Goal: Complete application form

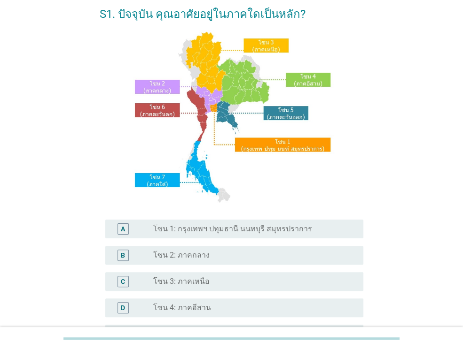
scroll to position [47, 0]
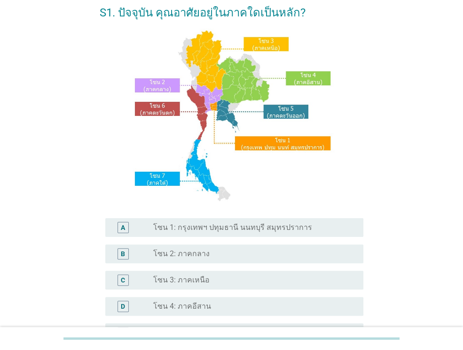
click at [187, 277] on label "โซน 3: ภาคเหนือ" at bounding box center [181, 280] width 56 height 9
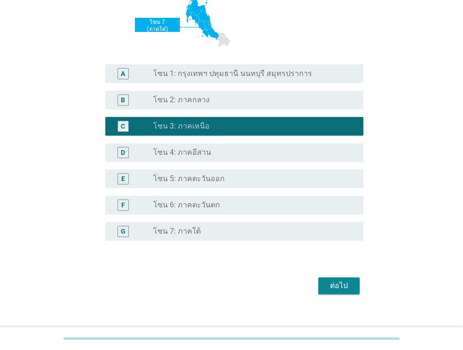
scroll to position [212, 0]
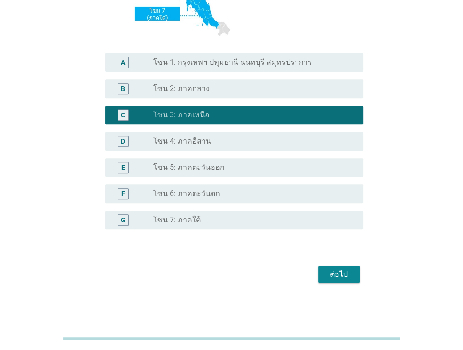
click at [349, 278] on div "ต่อไป" at bounding box center [338, 274] width 26 height 11
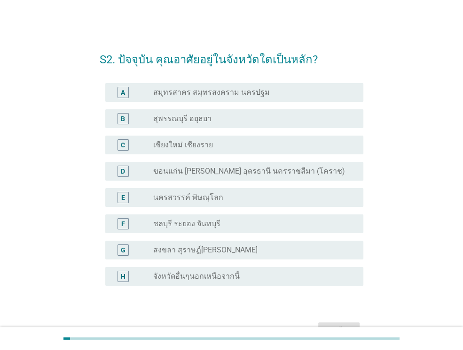
click at [218, 196] on div "radio_button_unchecked นครสวรรค์ พิษณุโลก" at bounding box center [250, 197] width 195 height 9
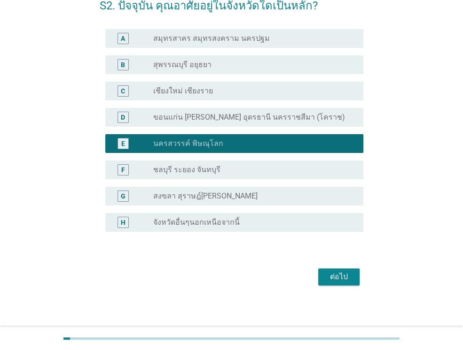
scroll to position [56, 0]
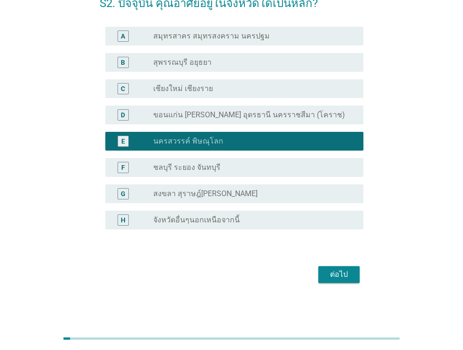
click at [334, 264] on div "ต่อไป" at bounding box center [231, 274] width 263 height 23
click at [345, 273] on div "ต่อไป" at bounding box center [338, 274] width 26 height 11
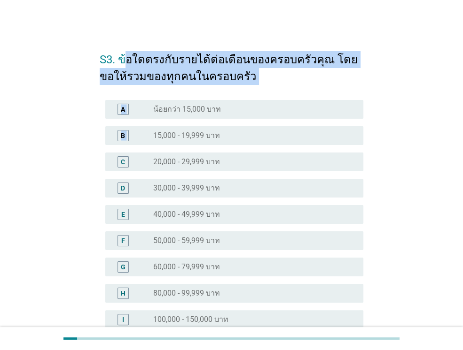
drag, startPoint x: 127, startPoint y: 62, endPoint x: 335, endPoint y: 127, distance: 218.6
click at [335, 127] on form "S3. ข้อใดตรงกับรายได้ต่อเดือนของครอบครัวคุณ โดยขอให้รวมของทุกคนในครอบครัว A rad…" at bounding box center [231, 240] width 263 height 396
click at [193, 214] on label "40,000 - 49,999 บาท" at bounding box center [186, 214] width 67 height 9
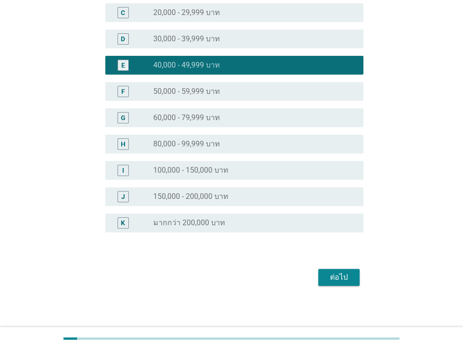
scroll to position [152, 0]
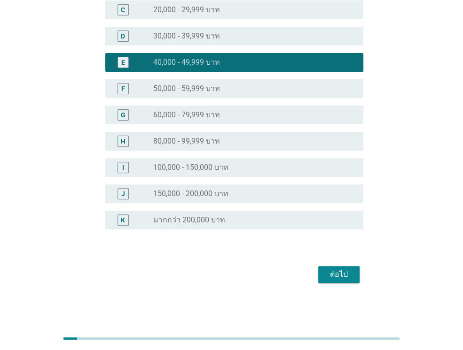
click at [347, 273] on div "ต่อไป" at bounding box center [338, 274] width 26 height 11
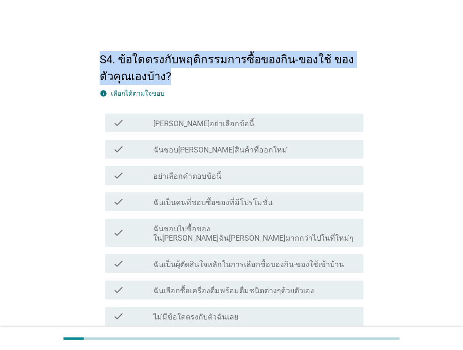
click at [187, 149] on label "ฉันชอบ[PERSON_NAME]สินค้าที่ออกใหม่" at bounding box center [220, 150] width 134 height 9
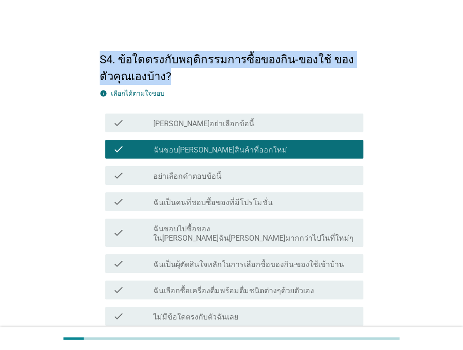
click at [211, 202] on label "ฉันเป็นคนที่ชอบซื้อของที่มีโปรโมชั่น" at bounding box center [212, 202] width 119 height 9
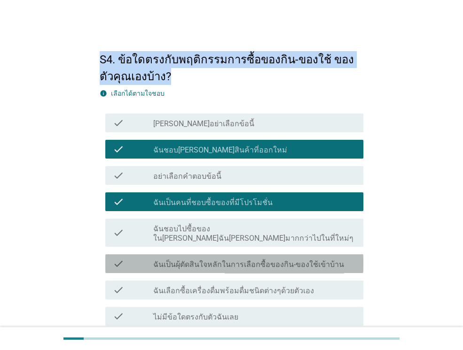
click at [234, 261] on div "check check_box_outline_blank ฉันเป็นผุ้ตัดสินใจหลักในการเลือกซื้อของกิน-ของใช้…" at bounding box center [234, 263] width 258 height 19
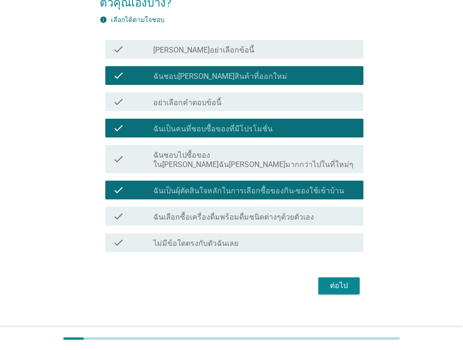
scroll to position [75, 0]
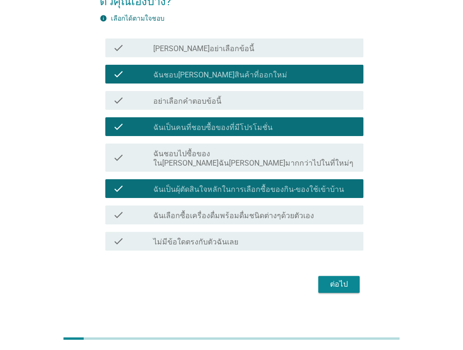
click at [332, 279] on div "ต่อไป" at bounding box center [338, 284] width 26 height 11
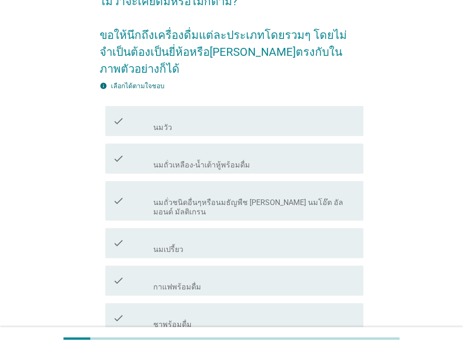
scroll to position [0, 0]
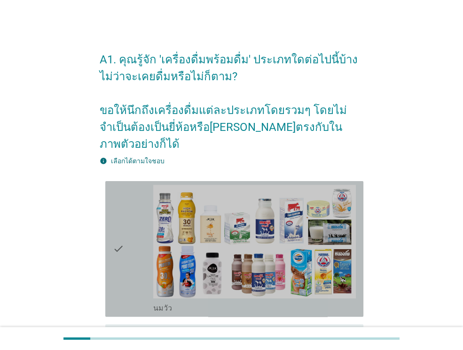
click at [119, 227] on icon "check" at bounding box center [118, 249] width 11 height 128
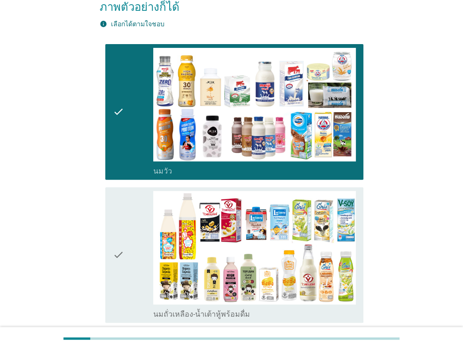
scroll to position [235, 0]
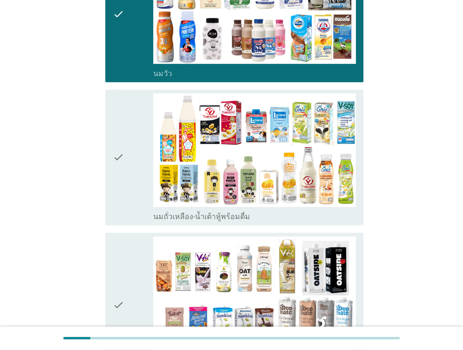
click at [139, 133] on div "check" at bounding box center [133, 157] width 40 height 128
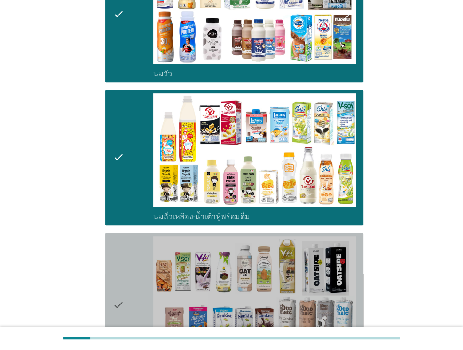
click at [113, 260] on icon "check" at bounding box center [118, 306] width 11 height 138
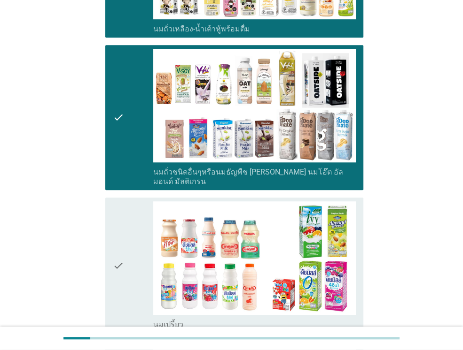
click at [124, 236] on div "check" at bounding box center [133, 265] width 40 height 128
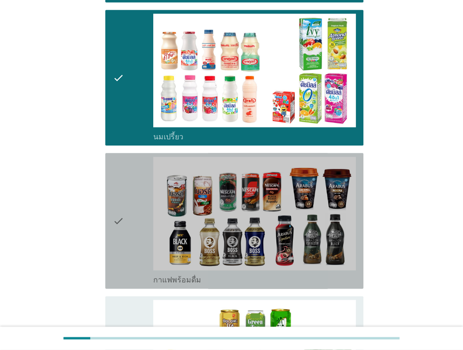
click at [133, 196] on div "check" at bounding box center [133, 221] width 40 height 128
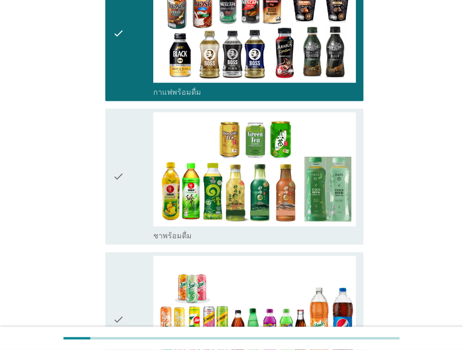
click at [131, 174] on div "check" at bounding box center [133, 176] width 40 height 128
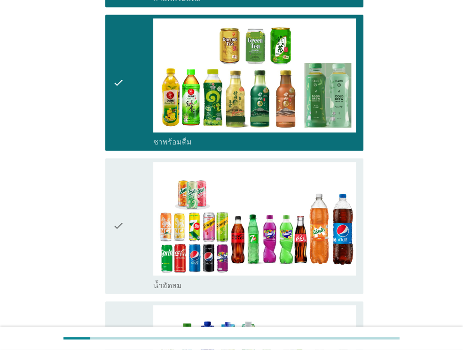
click at [131, 177] on div "check" at bounding box center [133, 226] width 40 height 128
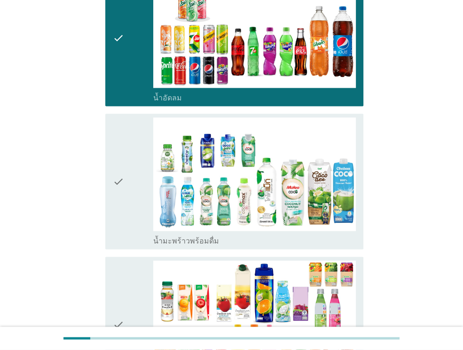
click at [127, 174] on div "check" at bounding box center [133, 181] width 40 height 128
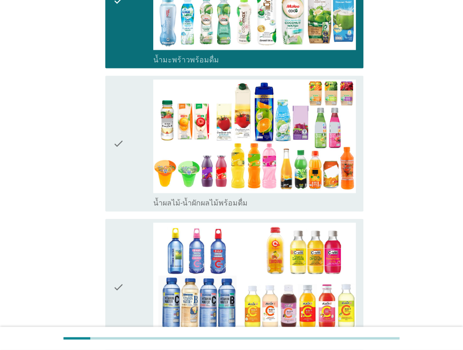
scroll to position [1268, 0]
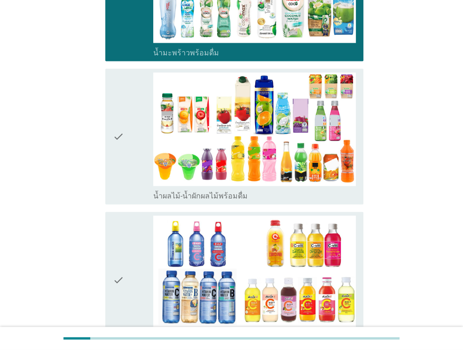
click at [134, 134] on div "check" at bounding box center [133, 137] width 40 height 128
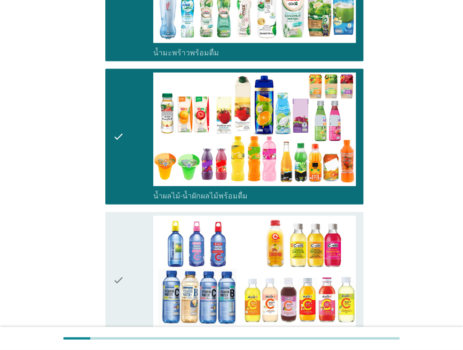
click at [124, 254] on icon "check" at bounding box center [118, 280] width 11 height 128
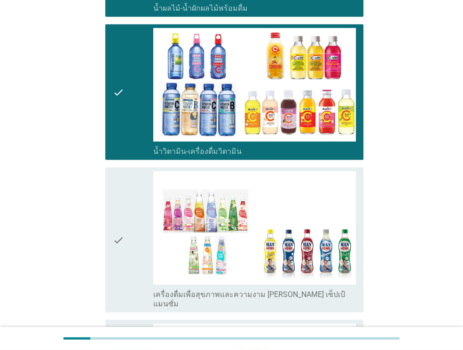
click at [123, 214] on icon "check" at bounding box center [118, 240] width 11 height 138
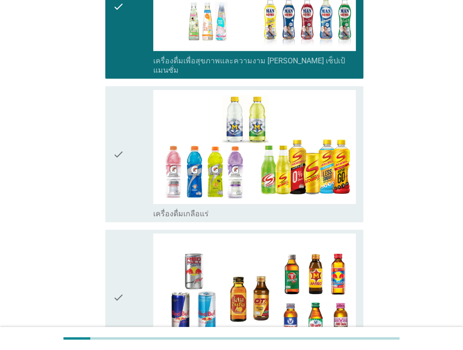
scroll to position [1737, 0]
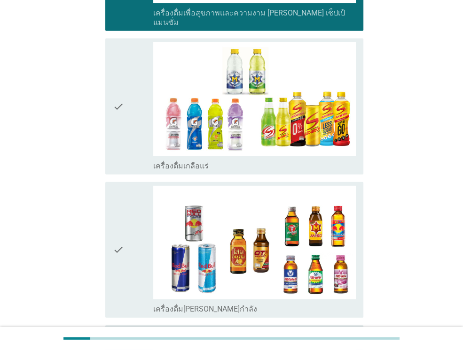
click at [132, 94] on div "check" at bounding box center [133, 106] width 40 height 128
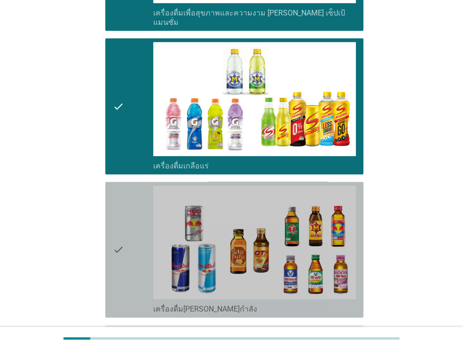
click at [119, 192] on icon "check" at bounding box center [118, 250] width 11 height 128
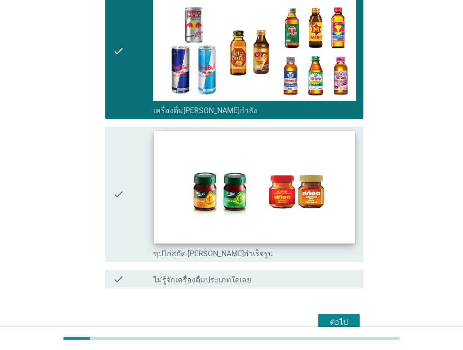
scroll to position [1944, 0]
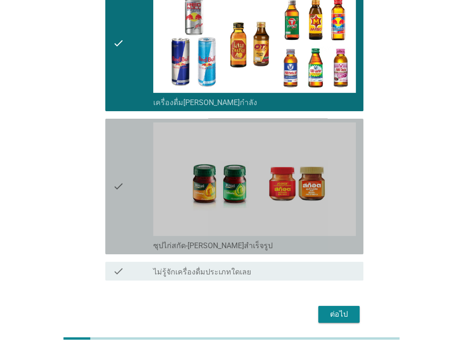
click at [129, 141] on div "check" at bounding box center [133, 187] width 40 height 128
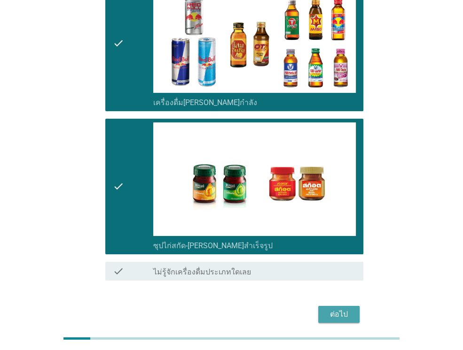
click at [344, 309] on div "ต่อไป" at bounding box center [338, 314] width 26 height 11
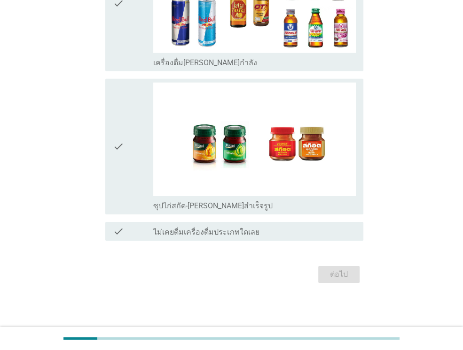
scroll to position [0, 0]
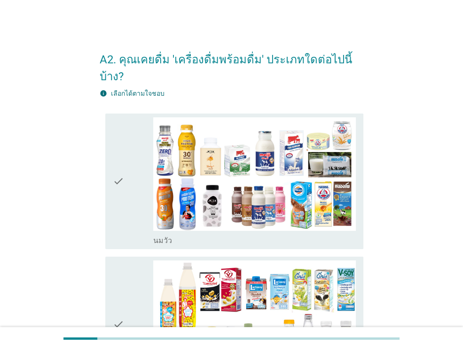
click at [133, 174] on div "check" at bounding box center [133, 181] width 40 height 128
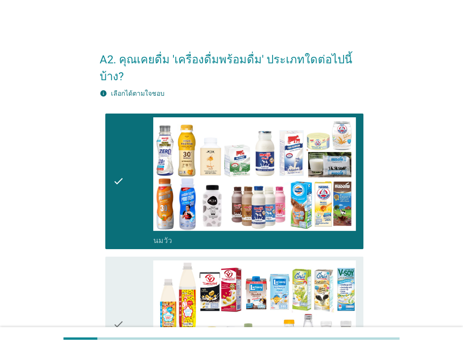
click at [121, 268] on icon "check" at bounding box center [118, 325] width 11 height 128
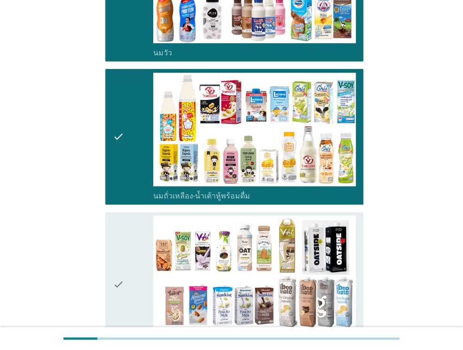
click at [130, 236] on div "check" at bounding box center [133, 285] width 40 height 138
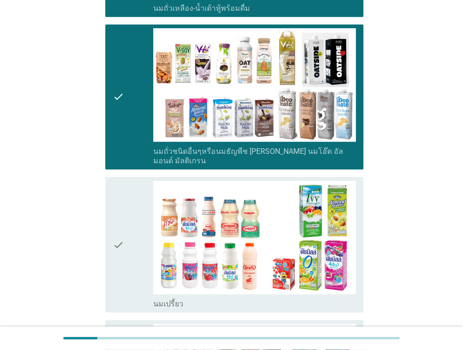
click at [137, 204] on div "check" at bounding box center [133, 245] width 40 height 128
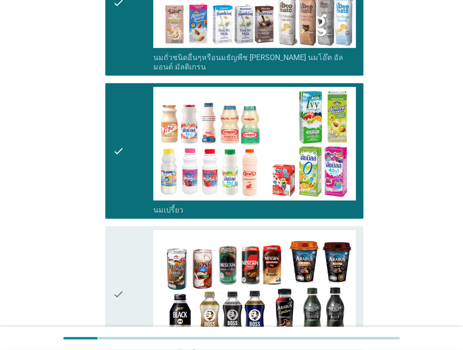
click at [137, 230] on div "check" at bounding box center [133, 294] width 40 height 128
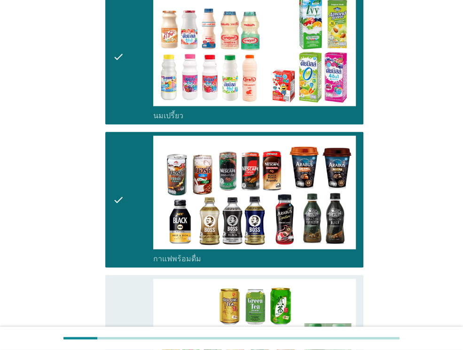
scroll to position [751, 0]
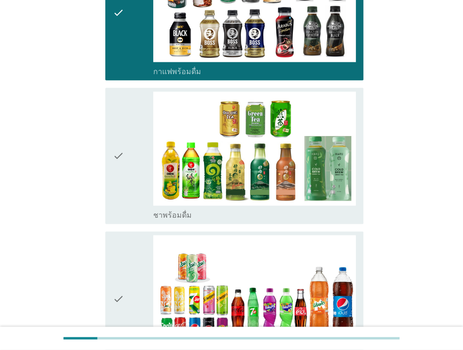
click at [142, 136] on div "check" at bounding box center [133, 156] width 40 height 128
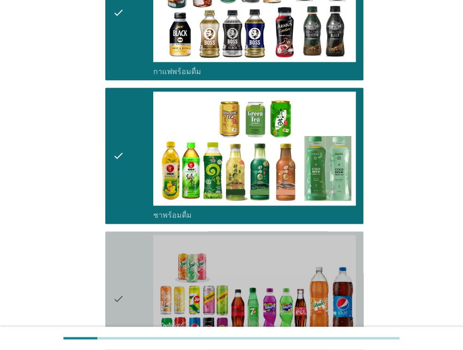
click at [123, 250] on icon "check" at bounding box center [118, 299] width 11 height 128
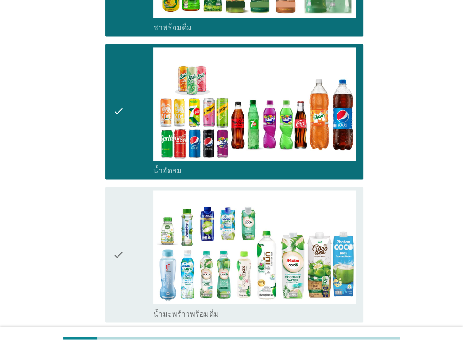
click at [128, 215] on div "check" at bounding box center [133, 255] width 40 height 128
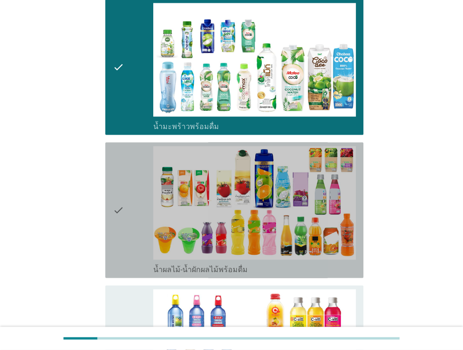
click at [131, 186] on div "check" at bounding box center [133, 210] width 40 height 128
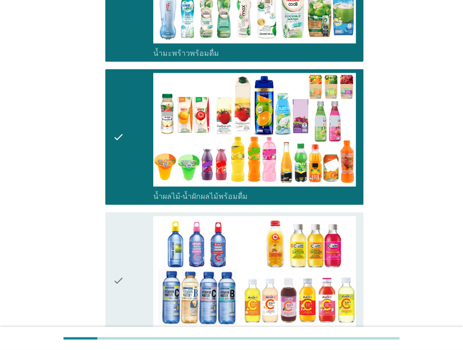
scroll to position [1315, 0]
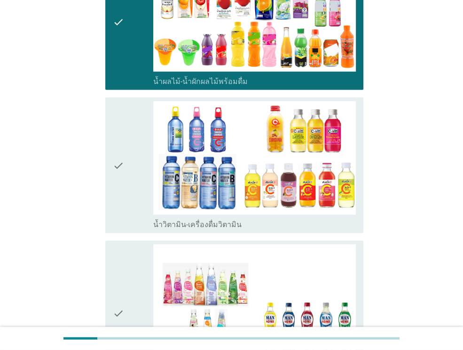
click at [124, 168] on icon "check" at bounding box center [118, 165] width 11 height 128
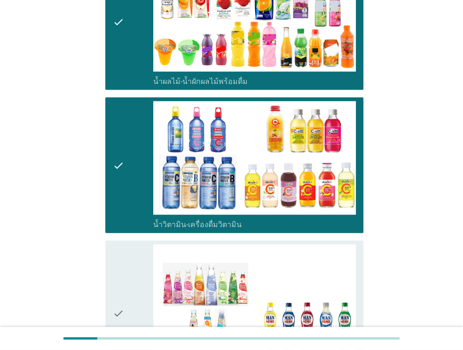
click at [122, 257] on icon "check" at bounding box center [118, 314] width 11 height 138
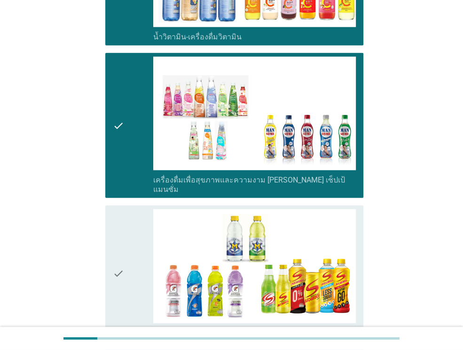
click at [135, 209] on div "check" at bounding box center [133, 273] width 40 height 128
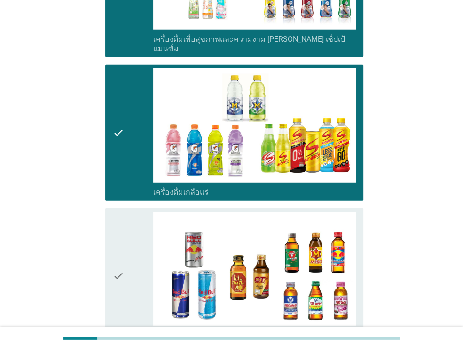
click at [131, 222] on div "check" at bounding box center [133, 276] width 40 height 128
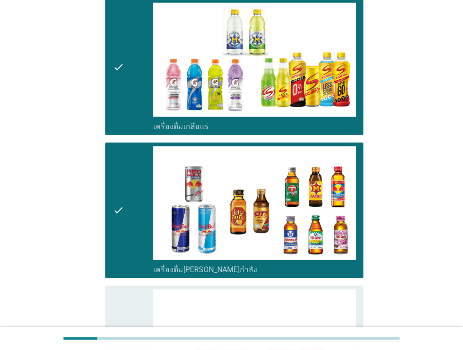
scroll to position [1831, 0]
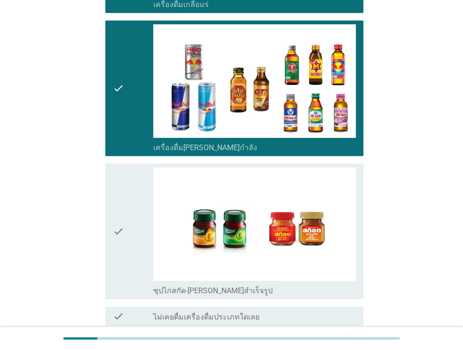
click at [133, 218] on div "check" at bounding box center [133, 232] width 40 height 128
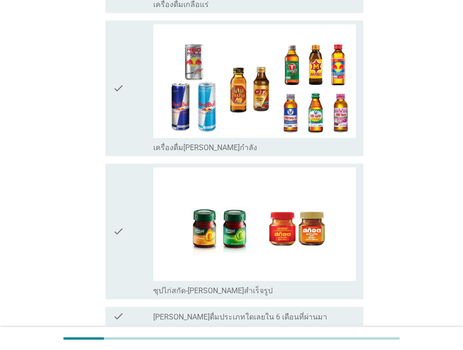
scroll to position [0, 0]
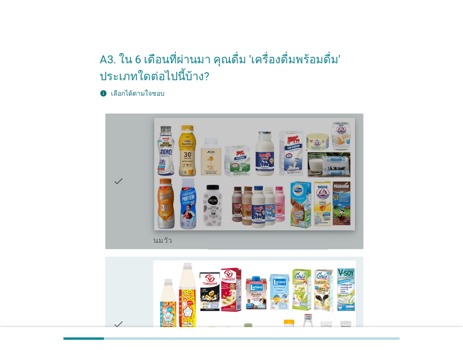
click at [159, 168] on img at bounding box center [254, 174] width 200 height 113
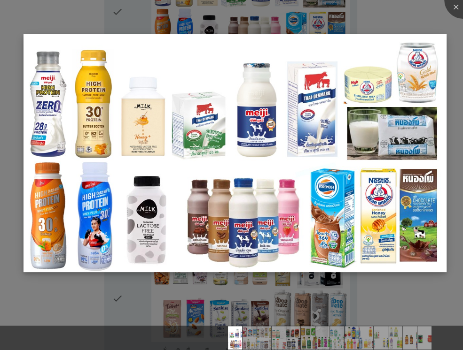
scroll to position [188, 0]
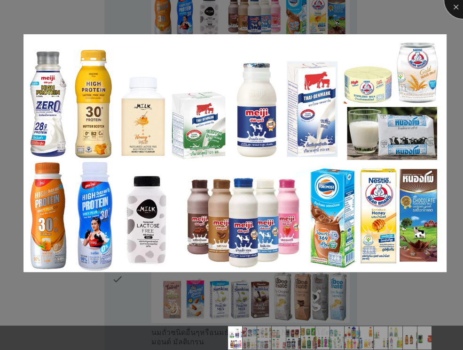
click at [456, 8] on div at bounding box center [463, 0] width 38 height 38
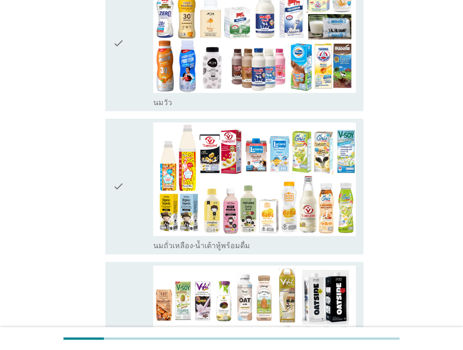
scroll to position [47, 0]
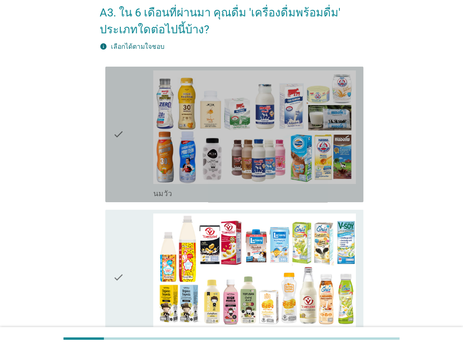
click at [122, 124] on icon "check" at bounding box center [118, 134] width 11 height 128
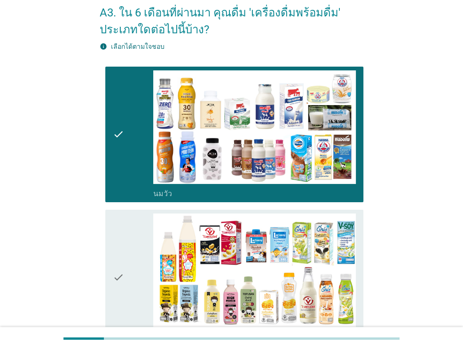
click at [117, 262] on icon "check" at bounding box center [118, 278] width 11 height 128
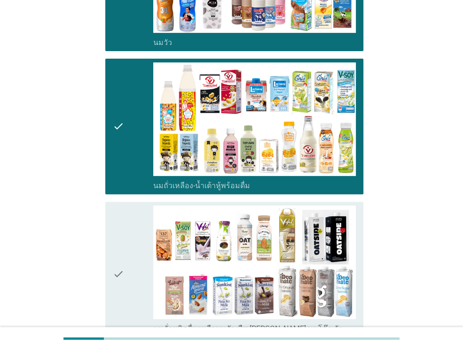
scroll to position [282, 0]
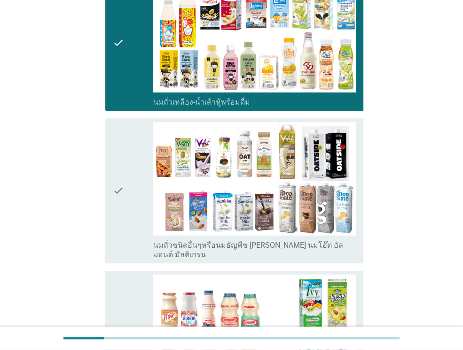
click at [116, 206] on icon "check" at bounding box center [118, 191] width 11 height 138
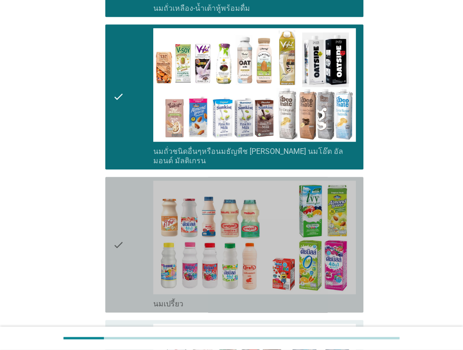
click at [116, 205] on icon "check" at bounding box center [118, 245] width 11 height 128
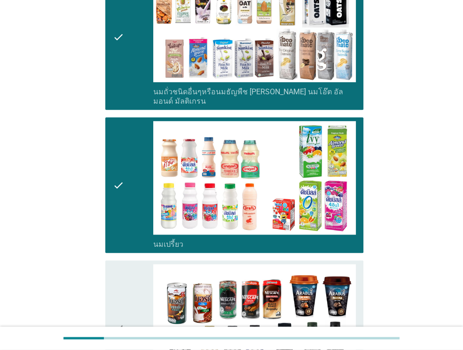
scroll to position [563, 0]
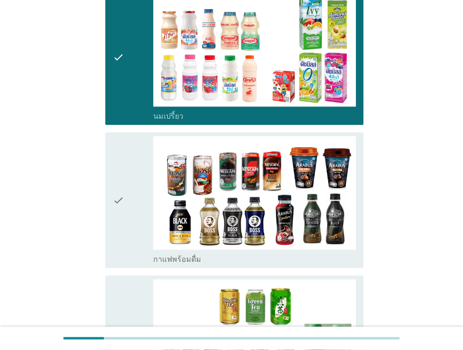
click at [116, 204] on icon "check" at bounding box center [118, 200] width 11 height 128
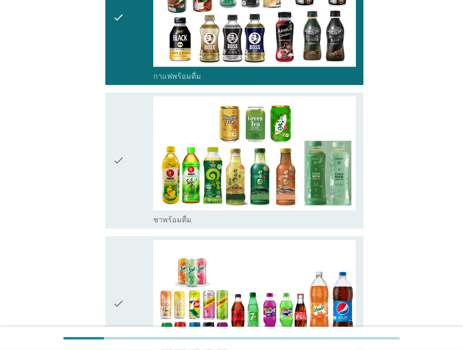
scroll to position [751, 0]
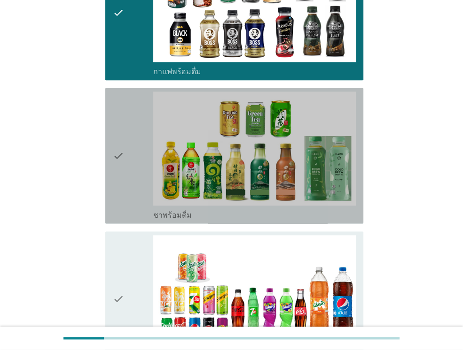
click at [132, 182] on div "check" at bounding box center [133, 156] width 40 height 128
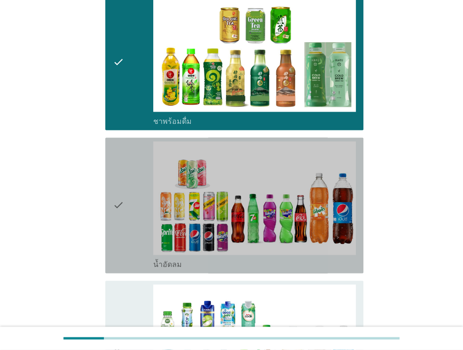
click at [132, 183] on div "check" at bounding box center [133, 205] width 40 height 128
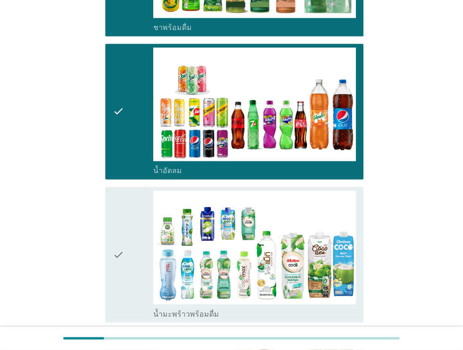
click at [133, 218] on div "check" at bounding box center [133, 255] width 40 height 128
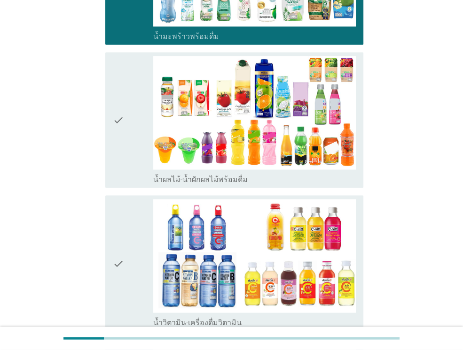
scroll to position [1221, 0]
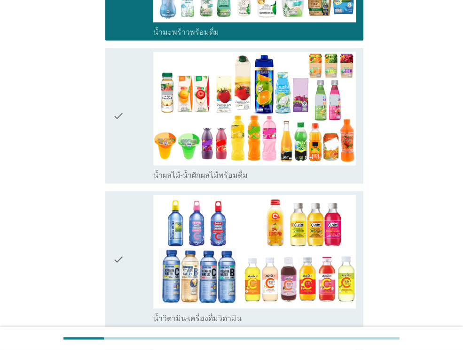
click at [133, 115] on div "check" at bounding box center [133, 116] width 40 height 128
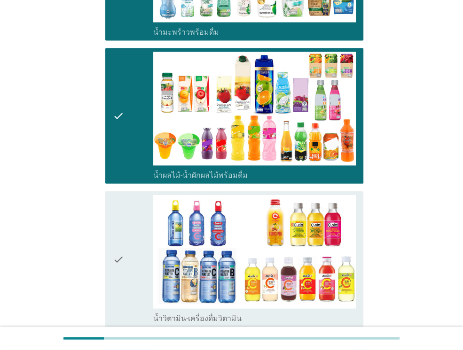
click at [111, 212] on div "check check_box_outline_blank น้ำวิตามิน-เครื่องดื่มวิตามิน" at bounding box center [234, 260] width 258 height 136
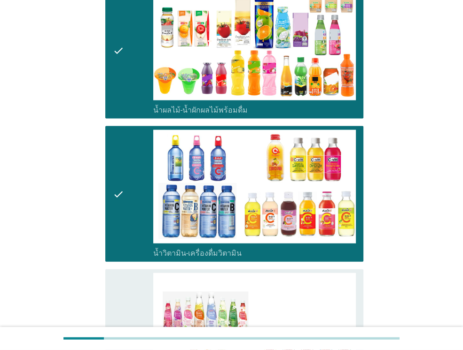
scroll to position [1409, 0]
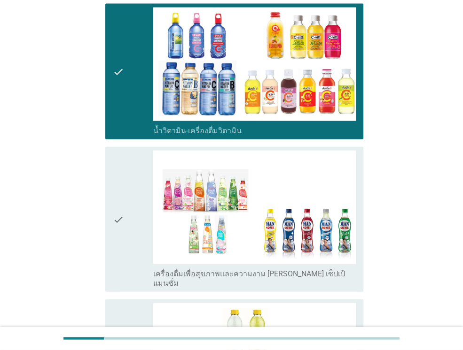
click at [112, 214] on div "check check_box_outline_blank เครื่องดื่มเพื่อสุขภาพและความงาม [PERSON_NAME] เซ…" at bounding box center [234, 219] width 258 height 145
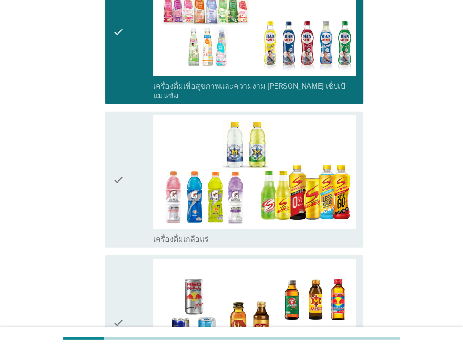
click at [126, 181] on div "check" at bounding box center [133, 180] width 40 height 128
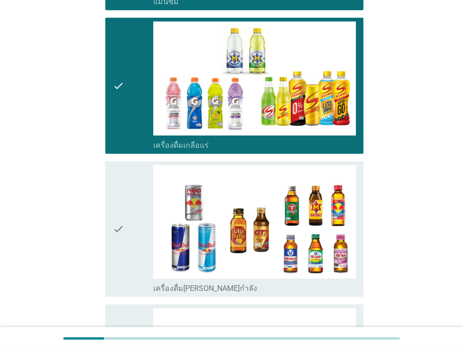
click at [130, 222] on div "check" at bounding box center [133, 229] width 40 height 128
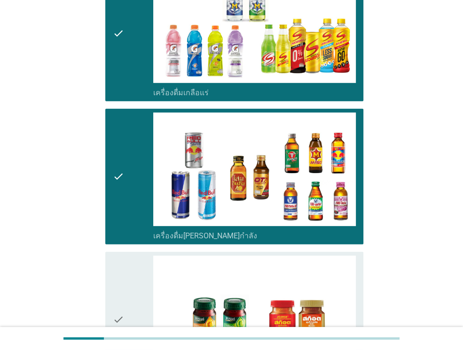
scroll to position [1878, 0]
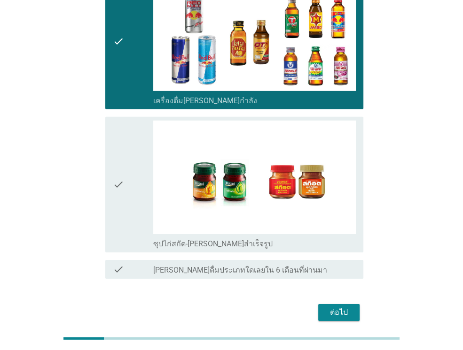
click at [143, 169] on div "check" at bounding box center [133, 185] width 40 height 128
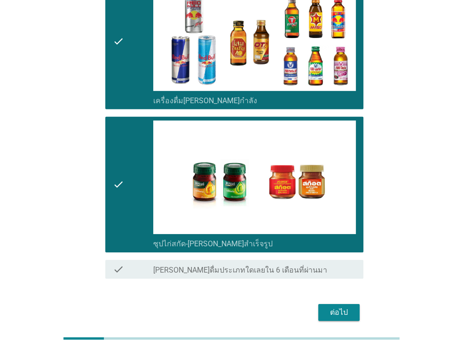
click at [345, 301] on div "ต่อไป" at bounding box center [231, 312] width 263 height 23
click at [344, 307] on div "ต่อไป" at bounding box center [338, 312] width 26 height 11
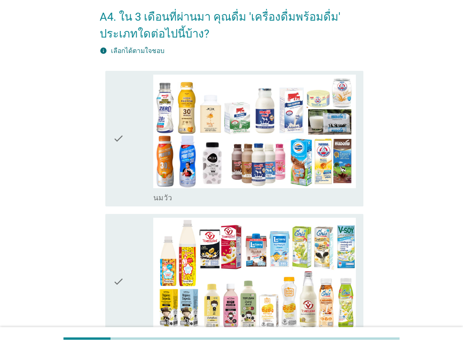
scroll to position [94, 0]
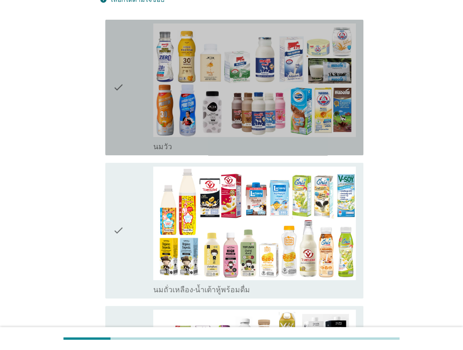
click at [136, 97] on div "check" at bounding box center [133, 87] width 40 height 128
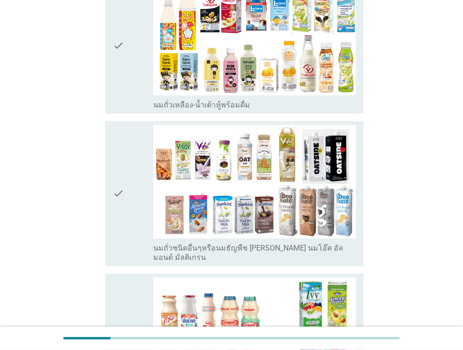
scroll to position [282, 0]
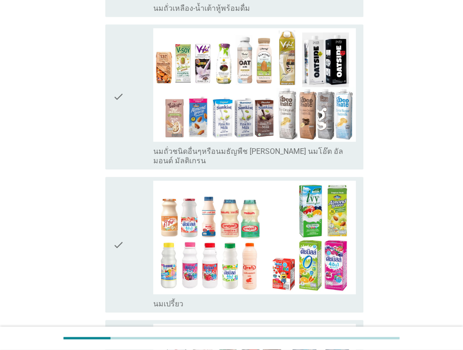
click at [128, 190] on div "check" at bounding box center [133, 245] width 40 height 128
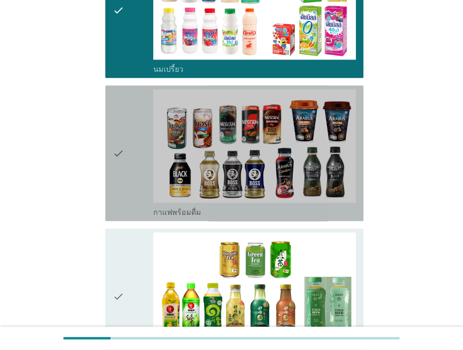
click at [129, 149] on div "check" at bounding box center [133, 153] width 40 height 128
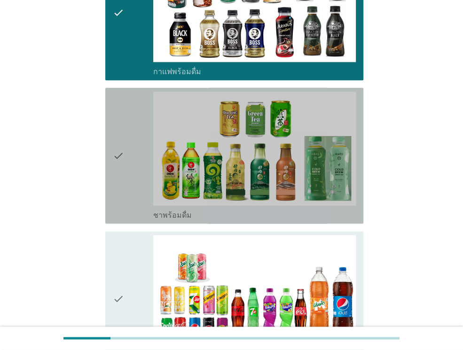
click at [129, 150] on div "check" at bounding box center [133, 156] width 40 height 128
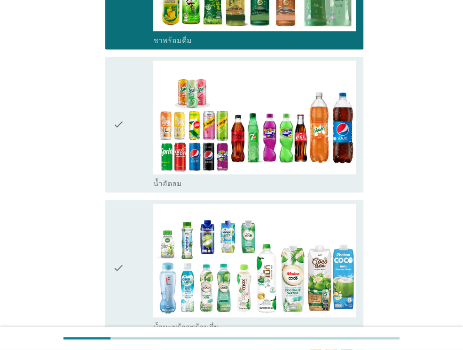
scroll to position [939, 0]
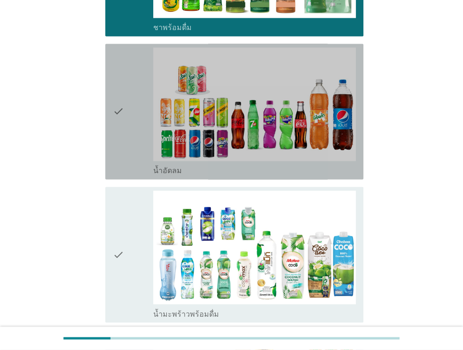
click at [129, 150] on div "check" at bounding box center [133, 111] width 40 height 128
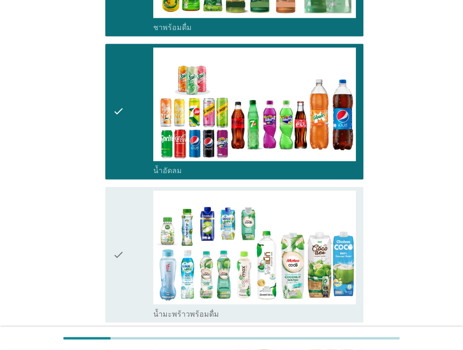
click at [125, 208] on div "check" at bounding box center [133, 255] width 40 height 128
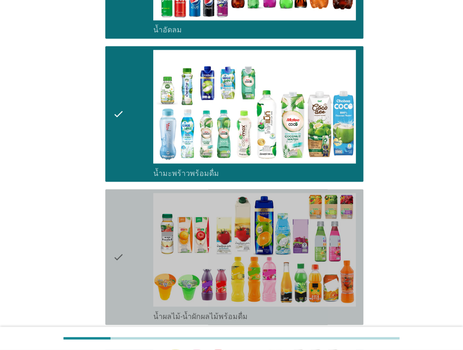
click at [125, 208] on div "check" at bounding box center [133, 257] width 40 height 128
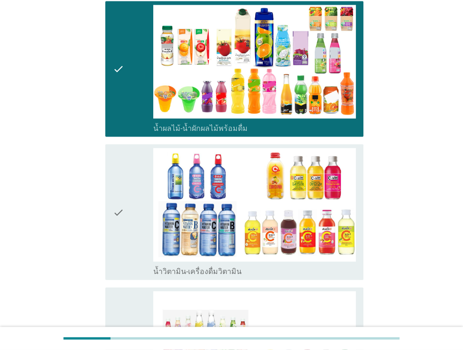
click at [125, 208] on div "check" at bounding box center [133, 212] width 40 height 128
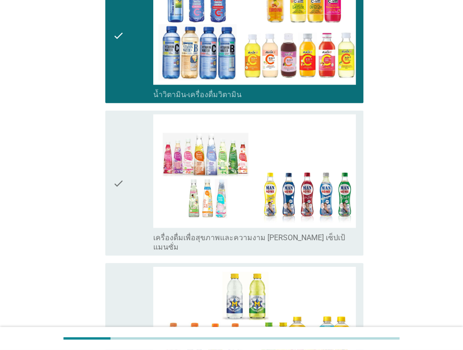
scroll to position [1503, 0]
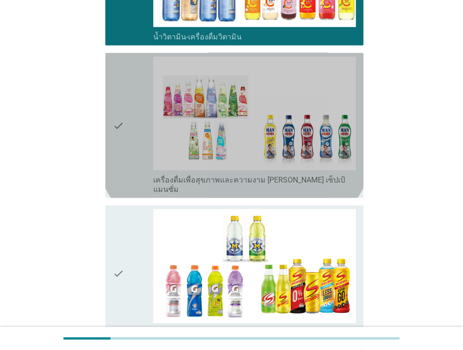
click at [109, 103] on div "check check_box_outline_blank เครื่องดื่มเพื่อสุขภาพและความงาม [PERSON_NAME] เซ…" at bounding box center [234, 125] width 258 height 145
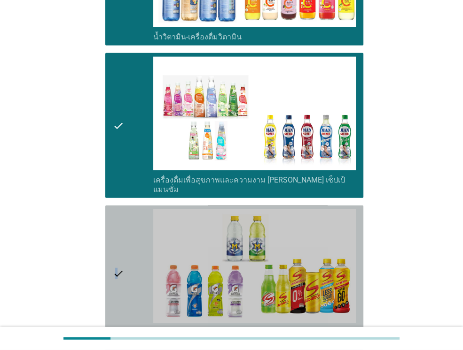
click at [116, 246] on icon "check" at bounding box center [118, 273] width 11 height 128
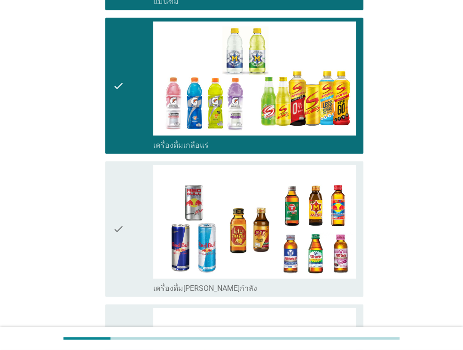
click at [120, 240] on icon "check" at bounding box center [118, 229] width 11 height 128
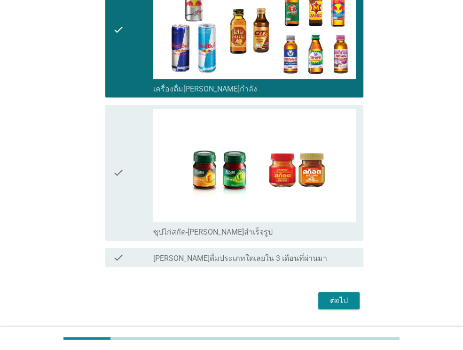
scroll to position [1893, 0]
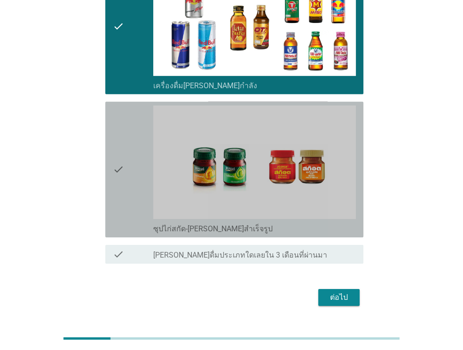
click at [123, 154] on icon "check" at bounding box center [118, 170] width 11 height 128
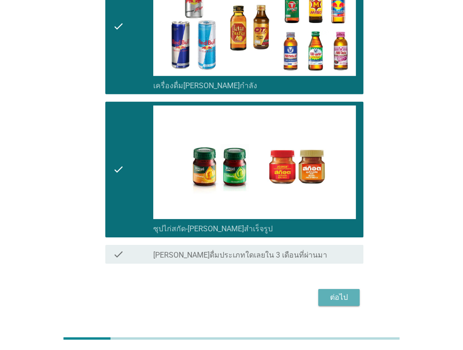
click at [335, 292] on div "ต่อไป" at bounding box center [338, 297] width 26 height 11
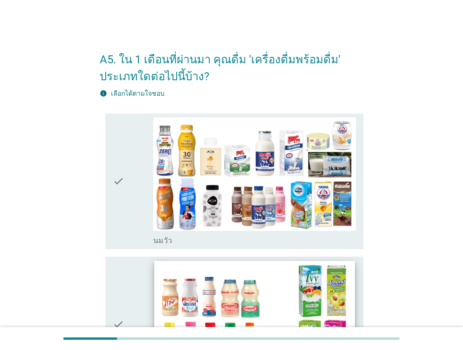
scroll to position [94, 0]
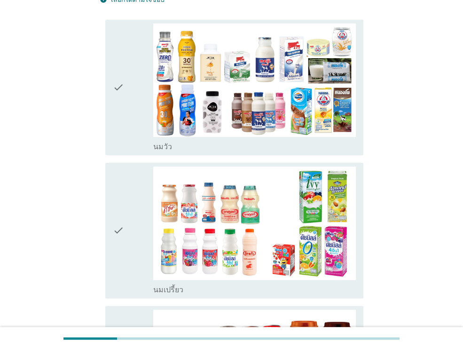
click at [129, 102] on div "check" at bounding box center [133, 87] width 40 height 128
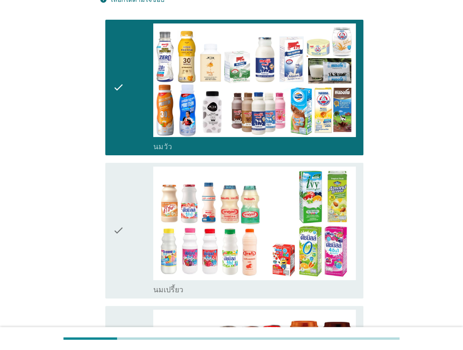
click at [117, 200] on icon "check" at bounding box center [118, 231] width 11 height 128
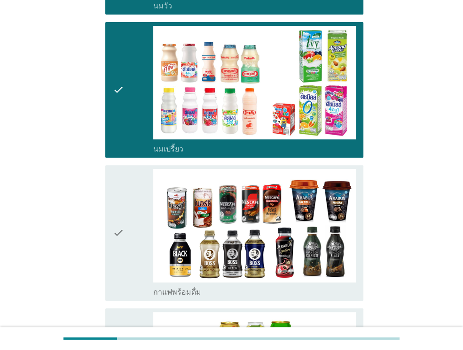
click at [117, 200] on icon "check" at bounding box center [118, 233] width 11 height 128
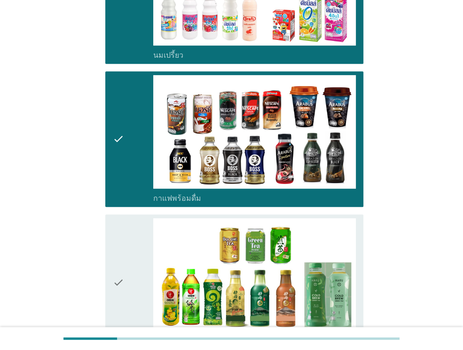
click at [115, 231] on icon "check" at bounding box center [118, 282] width 11 height 128
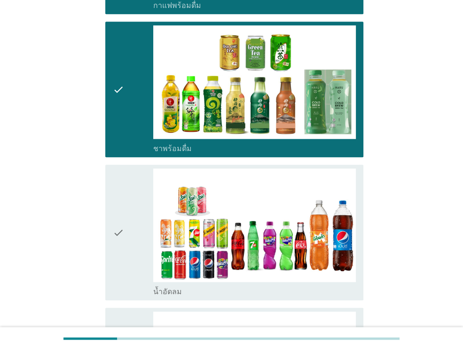
scroll to position [610, 0]
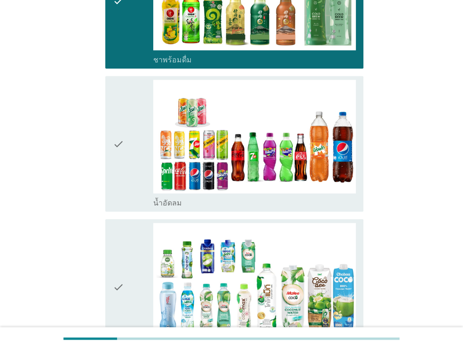
click at [126, 159] on div "check" at bounding box center [133, 144] width 40 height 128
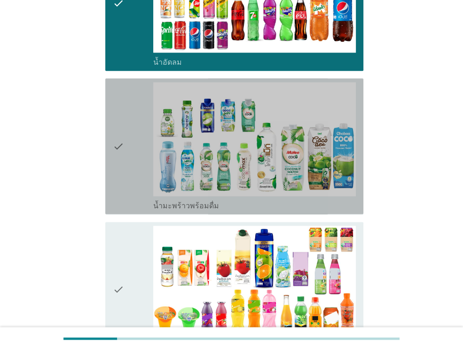
click at [126, 159] on div "check" at bounding box center [133, 146] width 40 height 128
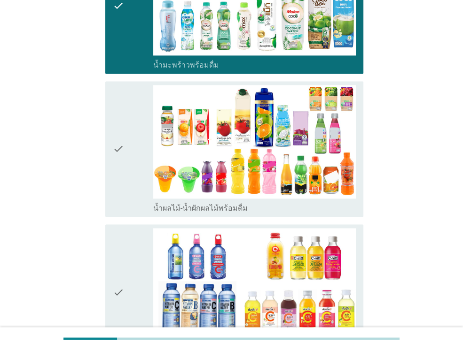
click at [126, 159] on div "check" at bounding box center [133, 149] width 40 height 128
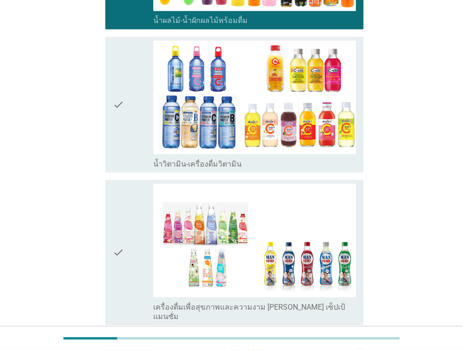
click at [136, 89] on div "check" at bounding box center [133, 104] width 40 height 128
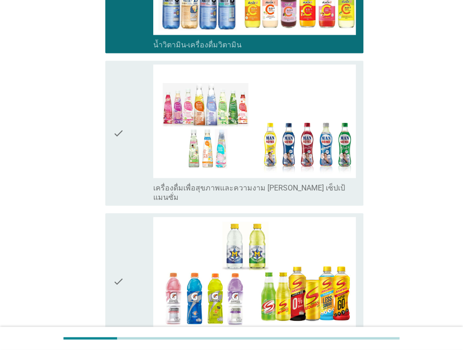
scroll to position [1080, 0]
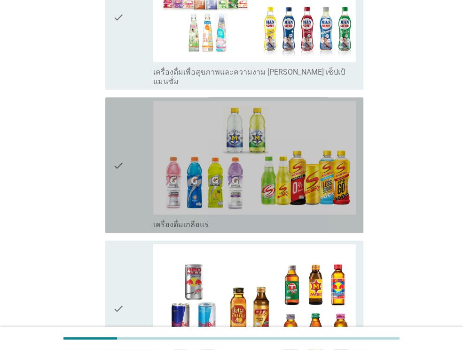
click at [130, 101] on div "check" at bounding box center [133, 165] width 40 height 128
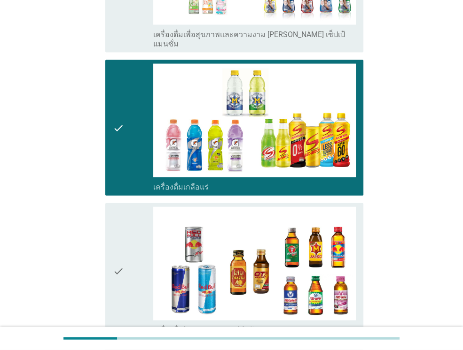
scroll to position [1503, 0]
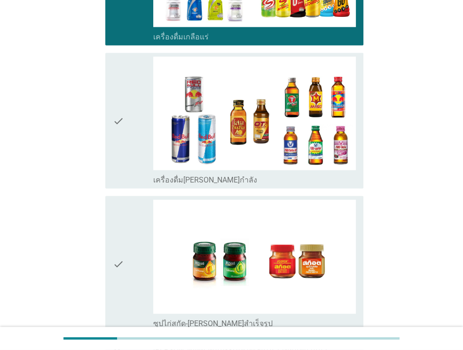
click at [130, 95] on div "check" at bounding box center [133, 121] width 40 height 128
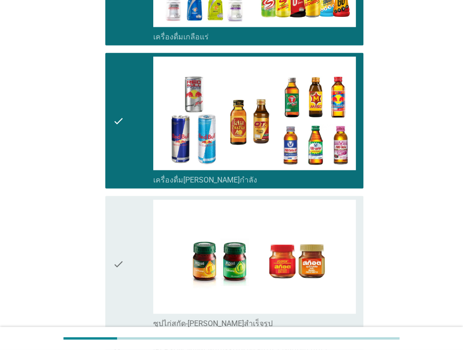
click at [130, 200] on div "check" at bounding box center [133, 264] width 40 height 128
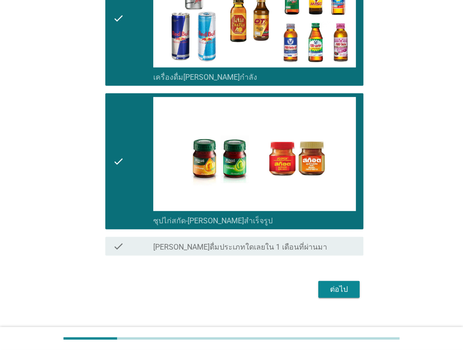
scroll to position [1607, 0]
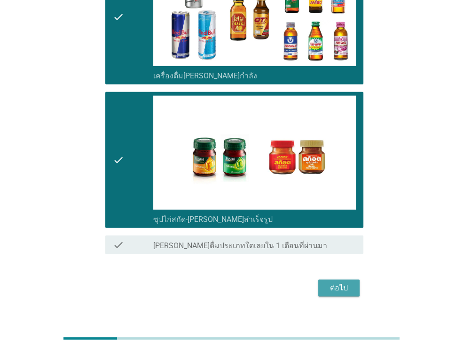
click at [347, 283] on div "ต่อไป" at bounding box center [338, 288] width 26 height 11
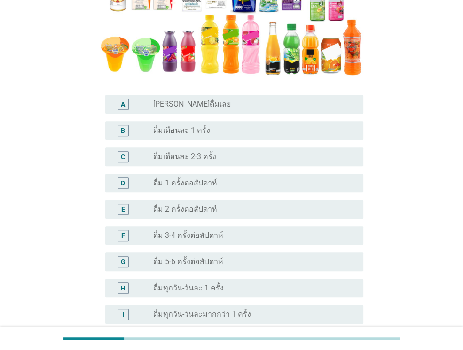
scroll to position [235, 0]
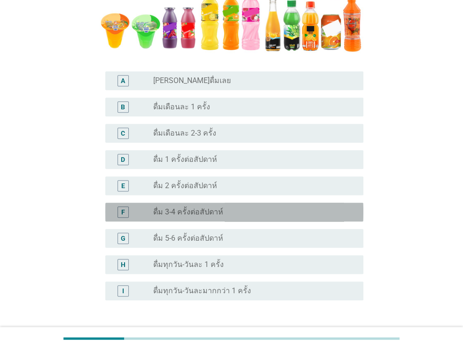
click at [185, 213] on label "ดื่ม 3-4 ครั้งต่อสัปดาห์" at bounding box center [188, 212] width 70 height 9
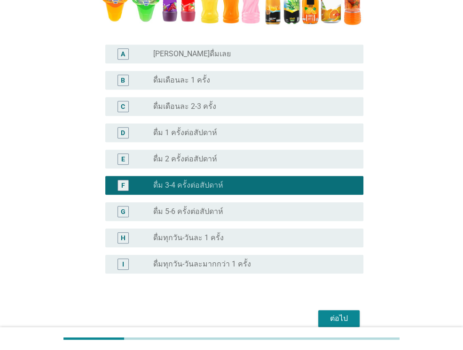
scroll to position [306, 0]
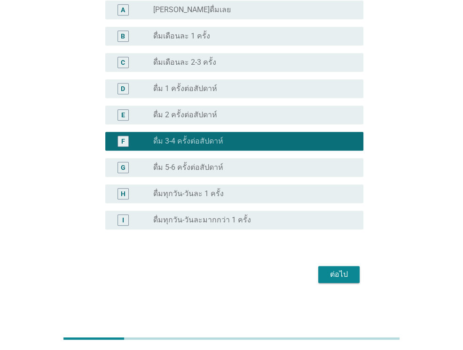
click at [333, 273] on div "ต่อไป" at bounding box center [338, 274] width 26 height 11
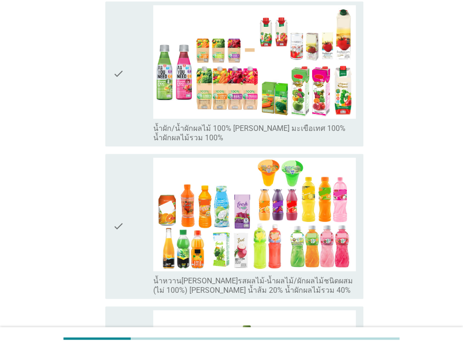
scroll to position [376, 0]
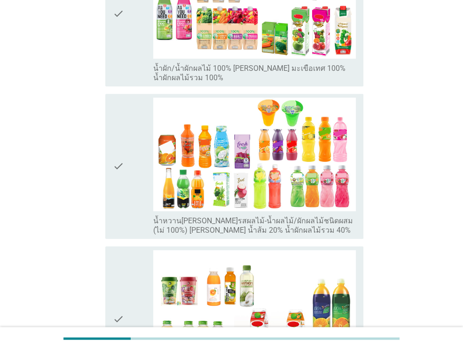
click at [109, 150] on div "check check_box_outline_blank น้ำหวาน[PERSON_NAME]รสผลไม้-น้ำผลไม้/ผักผลไม้ชนิด…" at bounding box center [234, 166] width 258 height 145
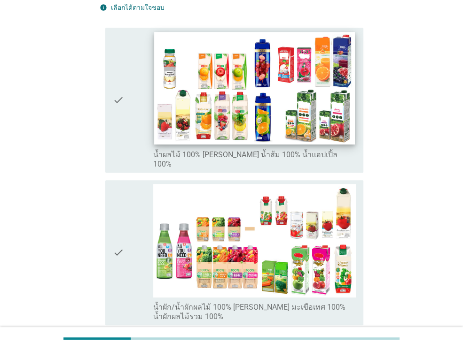
scroll to position [0, 0]
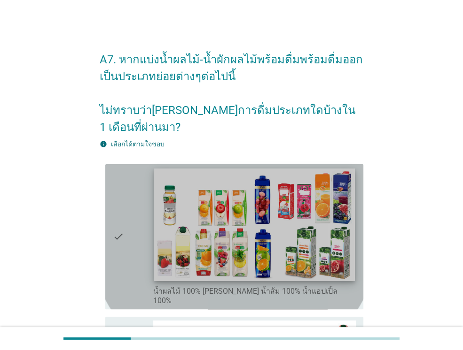
click at [280, 218] on img at bounding box center [254, 225] width 200 height 113
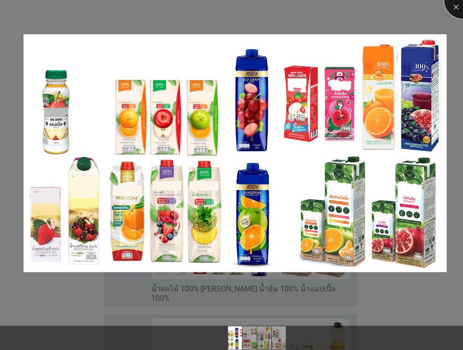
click at [455, 10] on div at bounding box center [463, 0] width 38 height 38
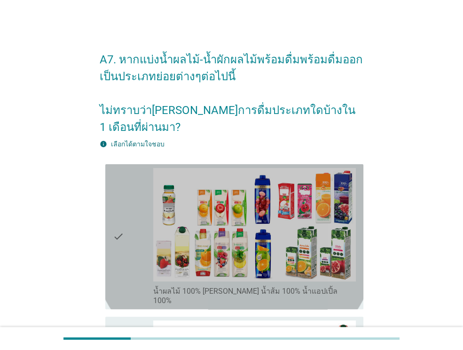
click at [120, 236] on icon "check" at bounding box center [118, 237] width 11 height 138
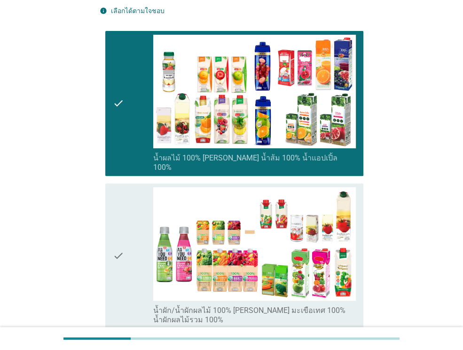
scroll to position [141, 0]
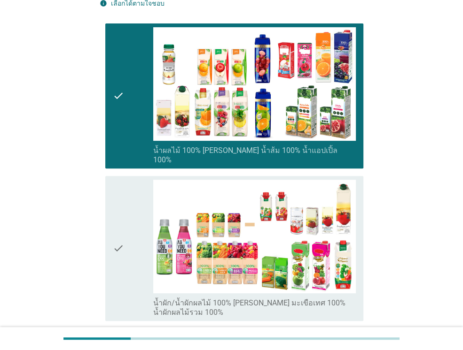
click at [119, 232] on icon "check" at bounding box center [118, 249] width 11 height 138
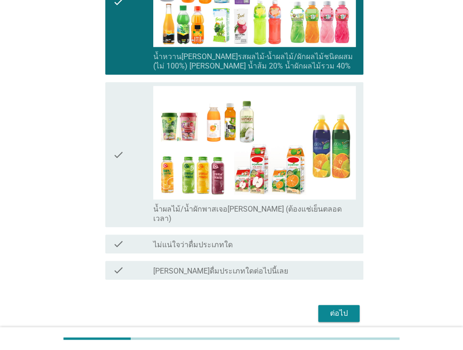
scroll to position [542, 0]
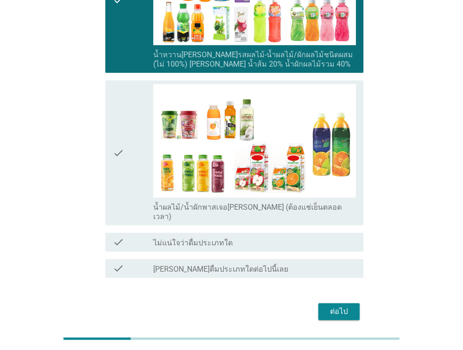
click at [340, 306] on div "ต่อไป" at bounding box center [338, 311] width 26 height 11
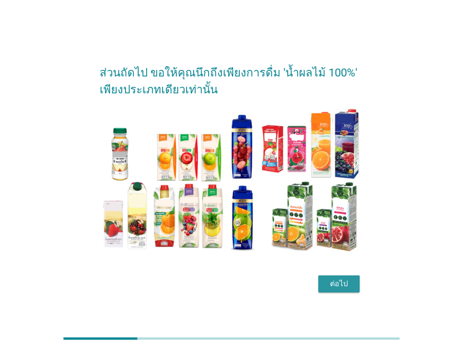
click at [340, 288] on div "ต่อไป" at bounding box center [338, 283] width 26 height 11
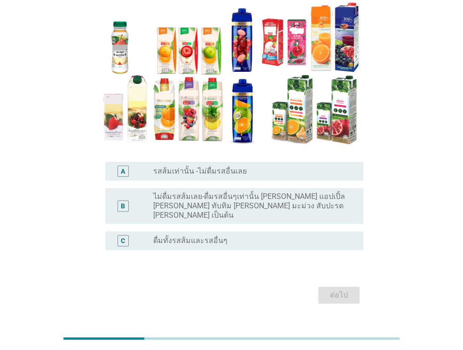
scroll to position [94, 0]
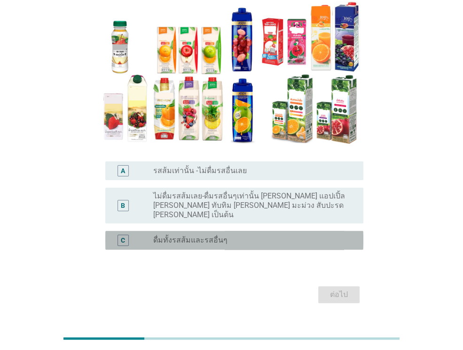
click at [255, 236] on div "radio_button_unchecked ดื่มทั้งรสส้มและรสอื่นๆ" at bounding box center [250, 240] width 195 height 9
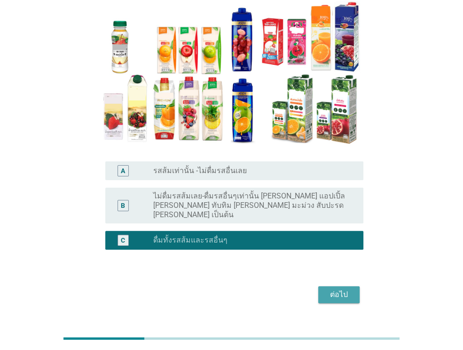
click at [337, 289] on div "ต่อไป" at bounding box center [338, 294] width 26 height 11
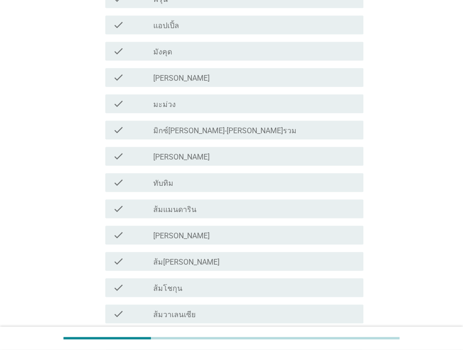
scroll to position [532, 0]
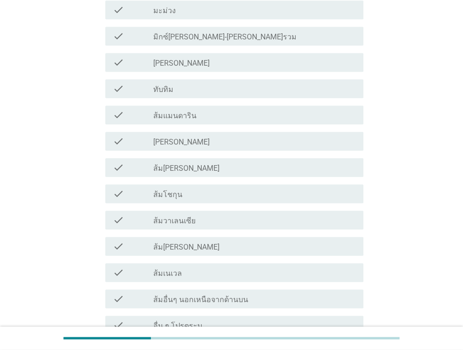
click at [163, 89] on label "ทับทิม" at bounding box center [163, 89] width 20 height 9
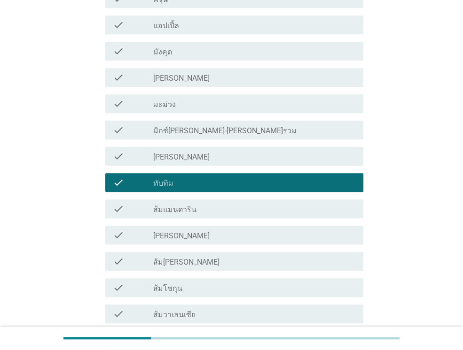
scroll to position [344, 0]
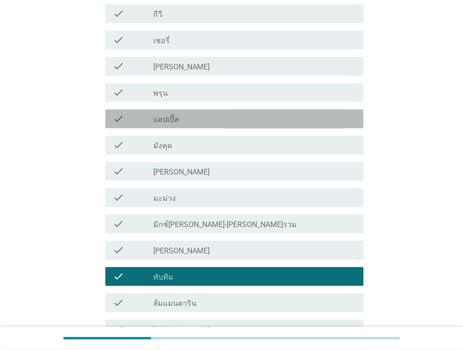
click at [174, 122] on label "แอปเปิ้ล" at bounding box center [166, 119] width 26 height 9
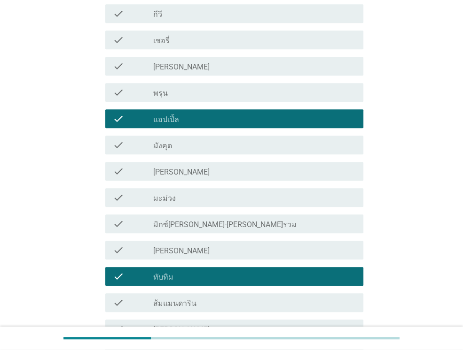
click at [165, 63] on label "[PERSON_NAME]" at bounding box center [181, 66] width 56 height 9
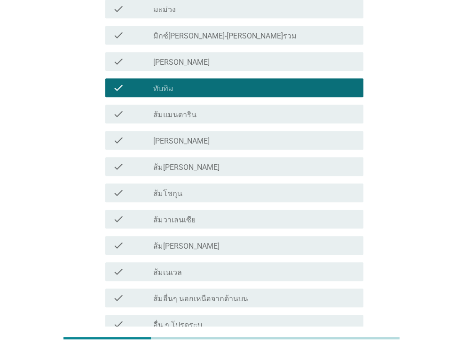
scroll to position [532, 0]
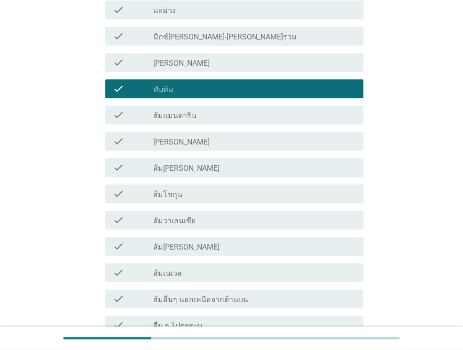
click at [177, 162] on div "check_box_outline_blank ส้ม[PERSON_NAME]" at bounding box center [254, 167] width 202 height 11
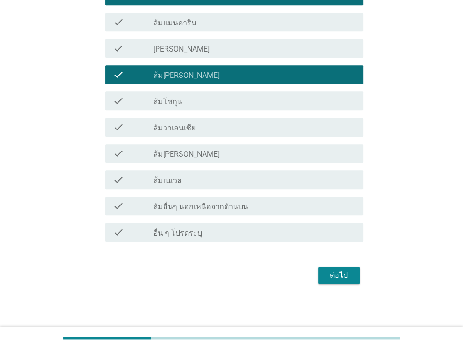
scroll to position [625, 0]
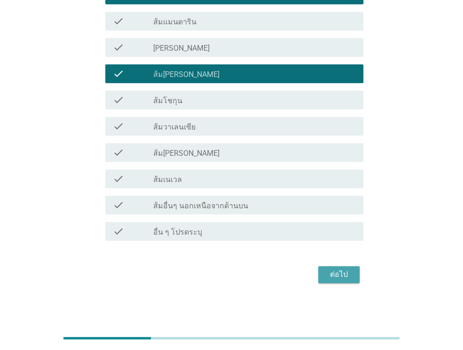
click at [335, 273] on div "ต่อไป" at bounding box center [338, 274] width 26 height 11
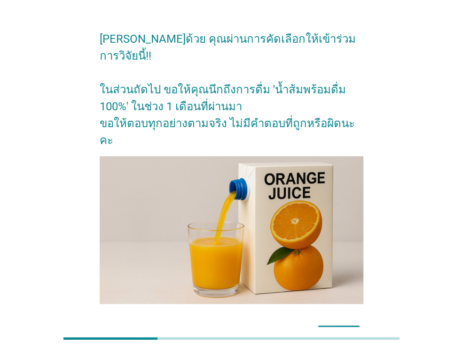
scroll to position [46, 0]
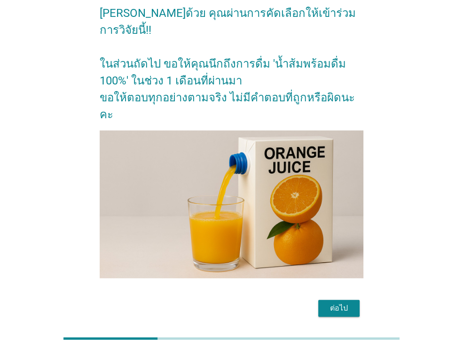
click at [339, 303] on div "ต่อไป" at bounding box center [338, 308] width 26 height 11
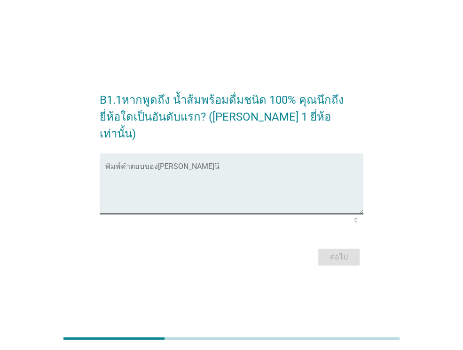
click at [176, 165] on textarea "พิมพ์คำตอบของคุณ ที่นี่" at bounding box center [234, 189] width 258 height 49
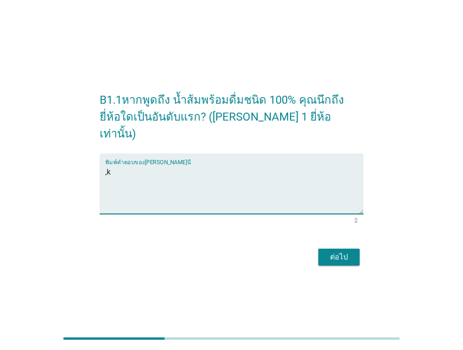
type textarea ","
type textarea "[PERSON_NAME]"
click at [336, 252] on div "ต่อไป" at bounding box center [338, 257] width 26 height 11
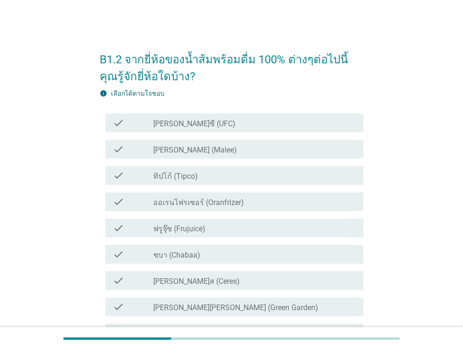
click at [171, 126] on label "[PERSON_NAME]ซี (UFC)" at bounding box center [194, 123] width 82 height 9
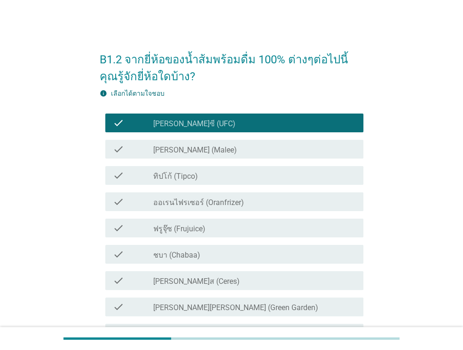
click at [175, 152] on label "[PERSON_NAME] (Malee)" at bounding box center [195, 150] width 84 height 9
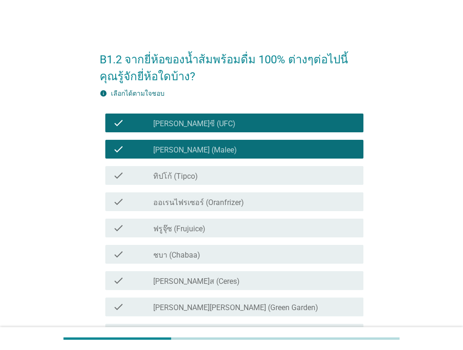
click at [177, 172] on label "ทิปโก้ (Tipco)" at bounding box center [175, 176] width 45 height 9
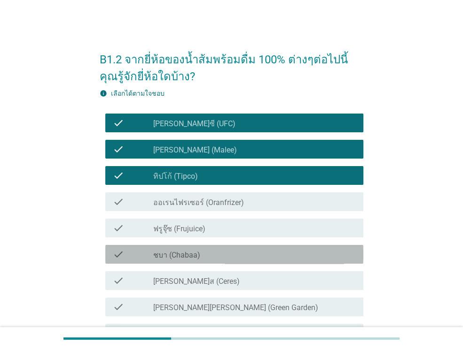
click at [179, 256] on label "ชบา (Chabaa)" at bounding box center [176, 255] width 47 height 9
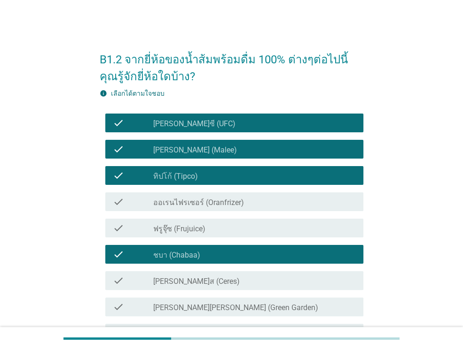
scroll to position [94, 0]
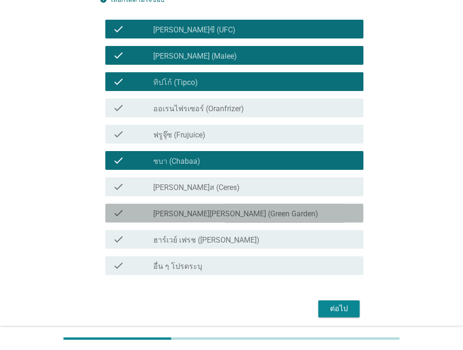
click at [191, 213] on label "[PERSON_NAME][PERSON_NAME] (Green Garden)" at bounding box center [235, 213] width 165 height 9
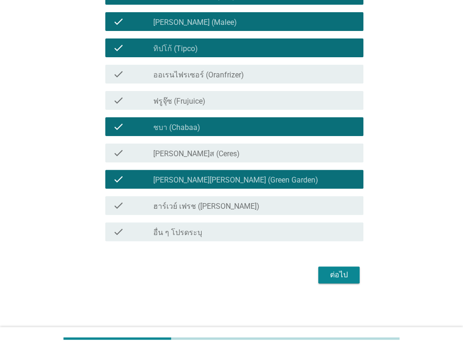
scroll to position [128, 0]
click at [344, 270] on div "ต่อไป" at bounding box center [338, 275] width 26 height 11
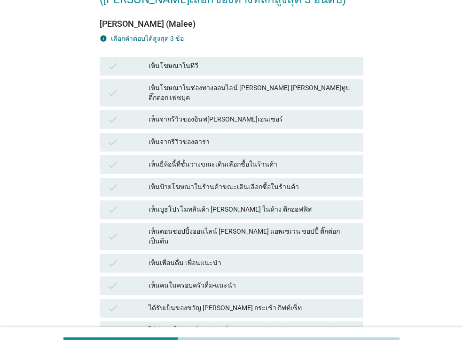
scroll to position [141, 0]
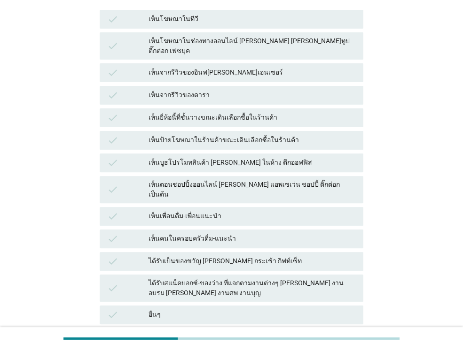
click at [201, 135] on div "เห็นป้ายโฆษณาในร้านค้าขณะเดินเลือกซื้อในร้านค้า" at bounding box center [251, 140] width 207 height 11
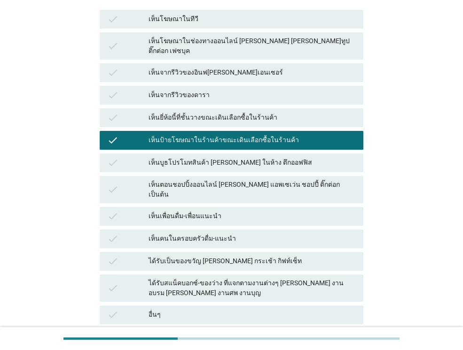
click at [202, 112] on div "เห็นยี่ห้อนี้ที่ชั้นวางขณะเดินเลือกซื้อในร้านค้า" at bounding box center [251, 117] width 207 height 11
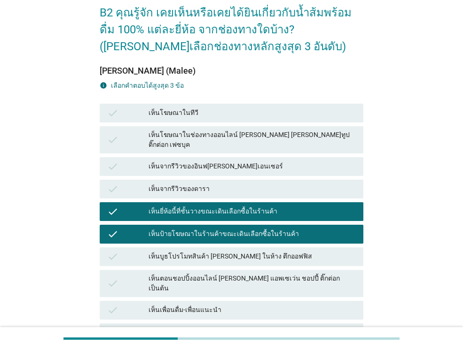
scroll to position [47, 0]
click at [235, 130] on div "เห็นโฆษณาในช่องทางออนไลน์ [PERSON_NAME] [PERSON_NAME]ทูป ติ๊กต่อก เฟซบุค" at bounding box center [251, 140] width 207 height 20
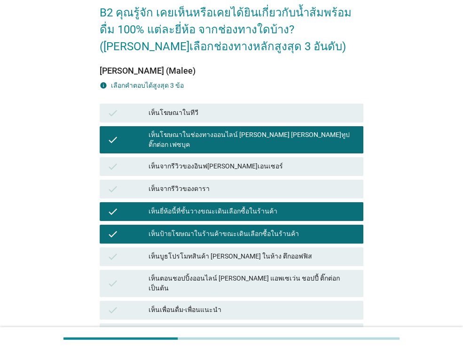
click at [235, 130] on div "เห็นโฆษณาในช่องทางออนไลน์ [PERSON_NAME] [PERSON_NAME]ทูป ติ๊กต่อก เฟซบุค" at bounding box center [251, 140] width 207 height 20
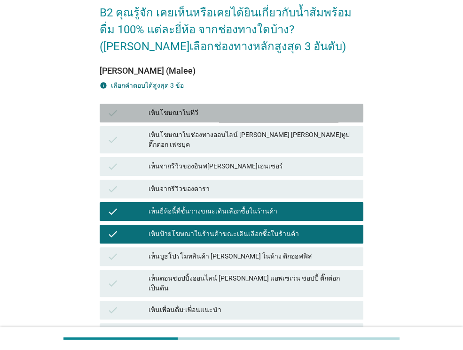
click at [201, 116] on div "เห็นโฆษณาในทีวี" at bounding box center [251, 113] width 207 height 11
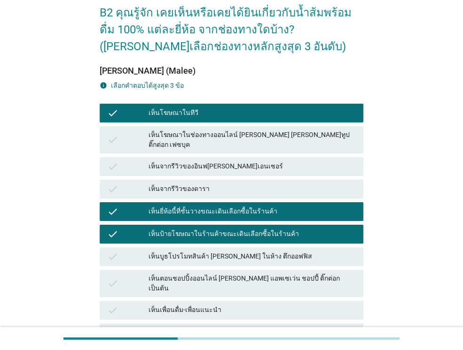
scroll to position [213, 0]
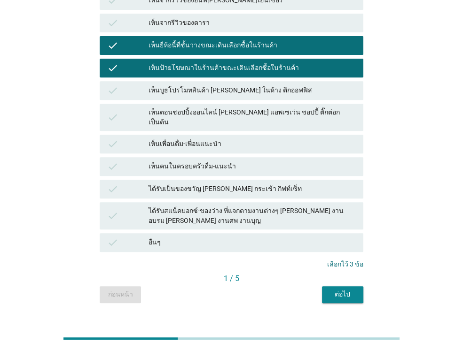
click at [337, 290] on div "ต่อไป" at bounding box center [342, 295] width 26 height 10
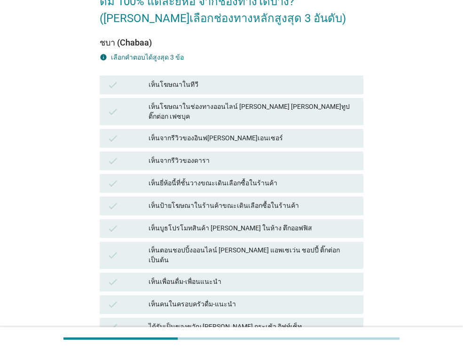
scroll to position [47, 0]
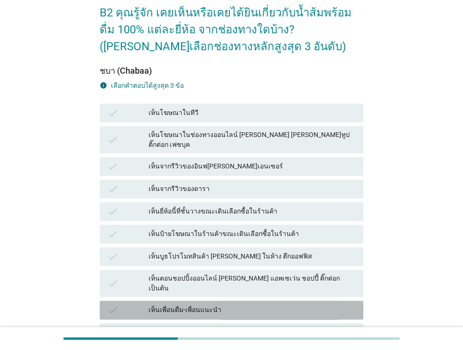
click at [194, 305] on div "เห็นเพื่อนดื่ม-เพื่อนแนะนำ" at bounding box center [251, 310] width 207 height 11
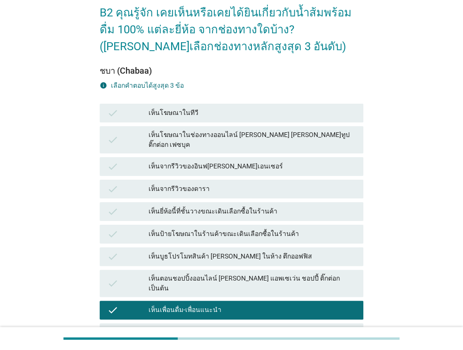
click at [219, 206] on div "เห็นยี่ห้อนี้ที่ชั้นวางขณะเดินเลือกซื้อในร้านค้า" at bounding box center [251, 211] width 207 height 11
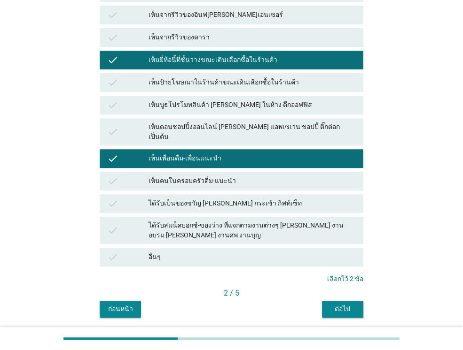
scroll to position [213, 0]
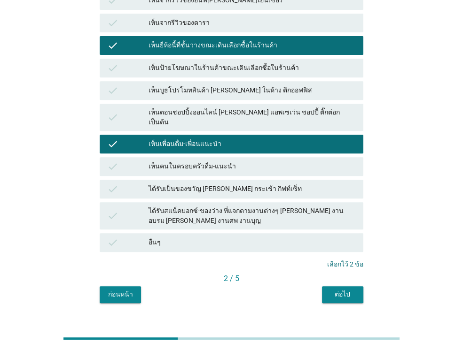
click at [354, 290] on div "ต่อไป" at bounding box center [342, 295] width 26 height 10
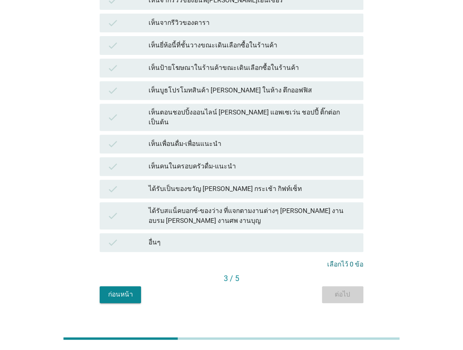
scroll to position [0, 0]
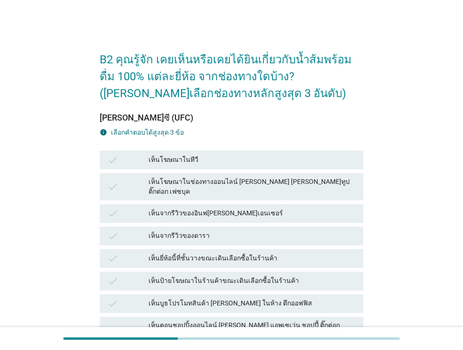
click at [206, 161] on div "เห็นโฆษณาในทีวี" at bounding box center [251, 159] width 207 height 11
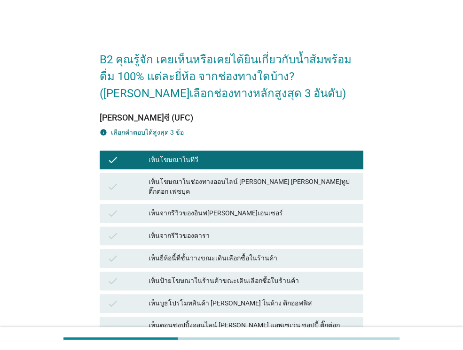
click at [245, 253] on div "เห็นยี่ห้อนี้ที่ชั้นวางขณะเดินเลือกซื้อในร้านค้า" at bounding box center [251, 258] width 207 height 11
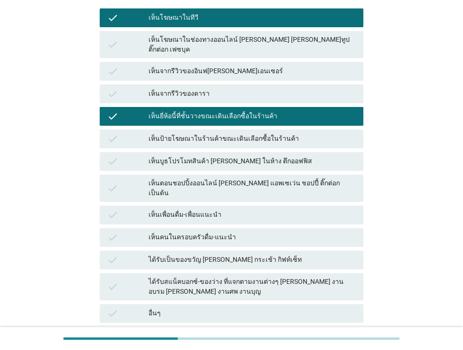
scroll to position [94, 0]
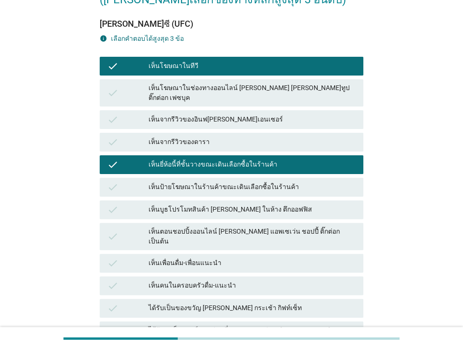
click at [176, 303] on div "ได้รับเป็นของขวัญ [PERSON_NAME] กระเช้า กิฟท์เซ็ท" at bounding box center [251, 308] width 207 height 11
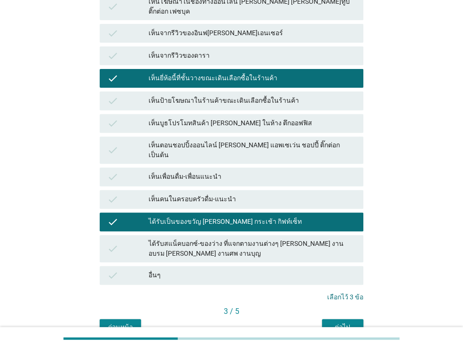
scroll to position [188, 0]
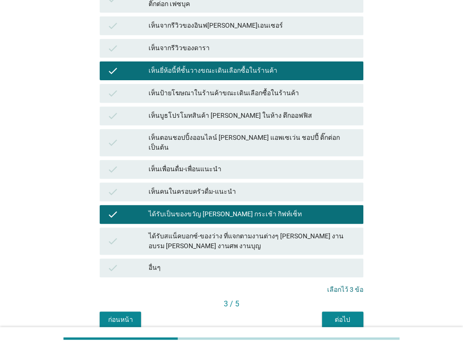
click at [334, 312] on button "ต่อไป" at bounding box center [342, 320] width 41 height 17
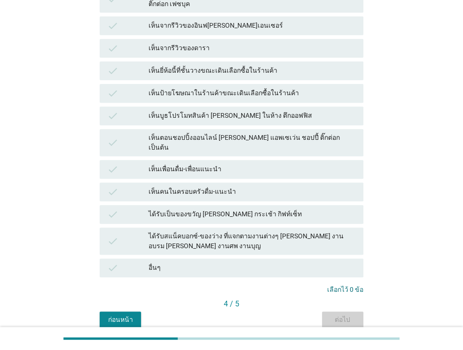
scroll to position [0, 0]
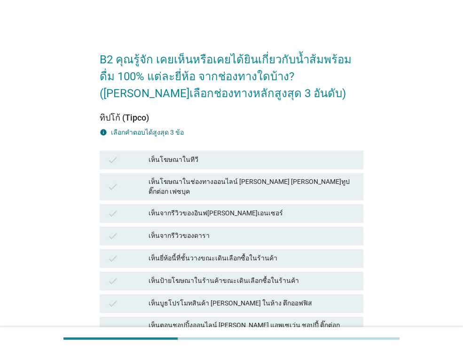
click at [181, 160] on div "เห็นโฆษณาในทีวี" at bounding box center [251, 159] width 207 height 11
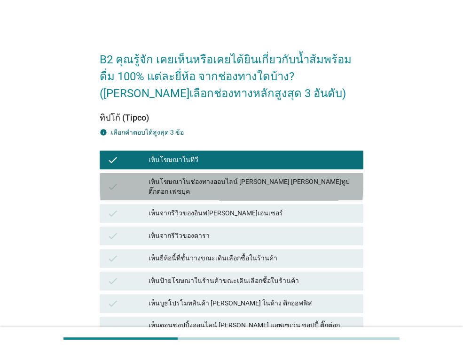
click at [180, 178] on div "เห็นโฆษณาในช่องทางออนไลน์ [PERSON_NAME] [PERSON_NAME]ทูป ติ๊กต่อก เฟซบุค" at bounding box center [251, 187] width 207 height 20
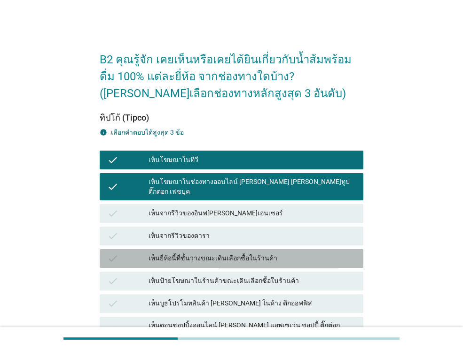
click at [193, 257] on div "check เห็นยี่ห้อนี้ที่ชั้นวางขณะเดินเลือกซื้อในร้านค้า" at bounding box center [231, 258] width 263 height 19
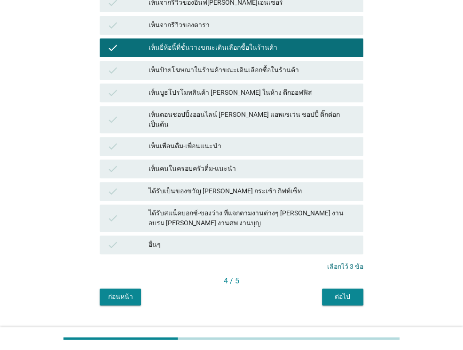
scroll to position [213, 0]
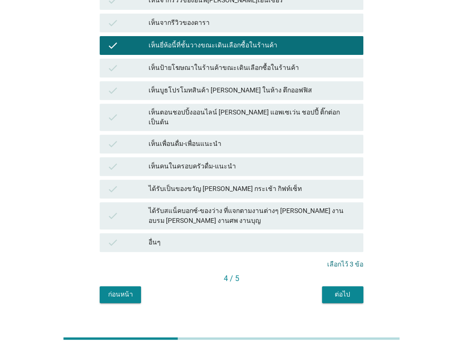
click at [339, 290] on div "ต่อไป" at bounding box center [342, 295] width 26 height 10
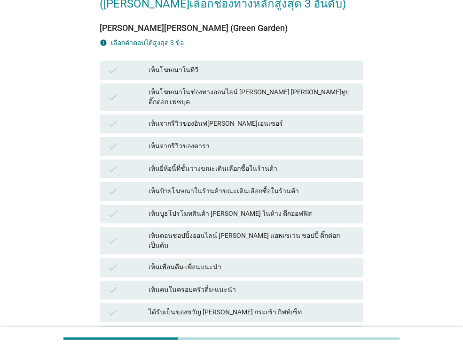
scroll to position [94, 0]
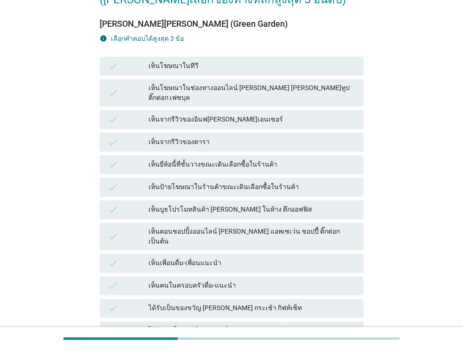
click at [232, 227] on div "เห็นตอนชอปปิ้งออนไลน์ [PERSON_NAME] แอพเซเว่น ชอปปี้ ติ๊กต่อก เป็นต้น" at bounding box center [251, 237] width 207 height 20
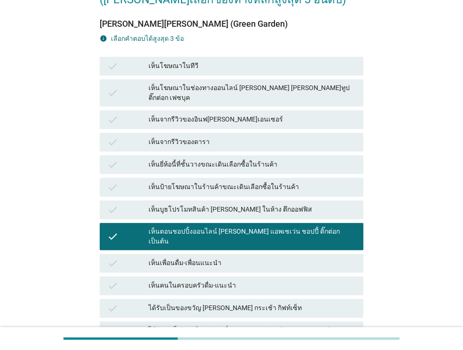
click at [194, 258] on div "เห็นเพื่อนดื่ม-เพื่อนแนะนำ" at bounding box center [251, 263] width 207 height 11
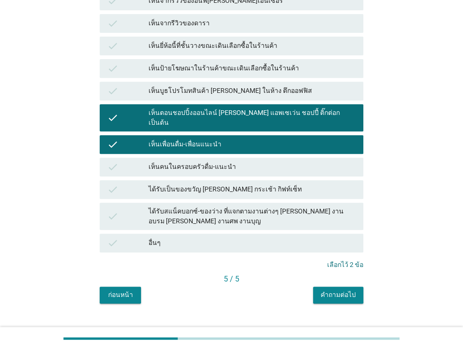
scroll to position [213, 0]
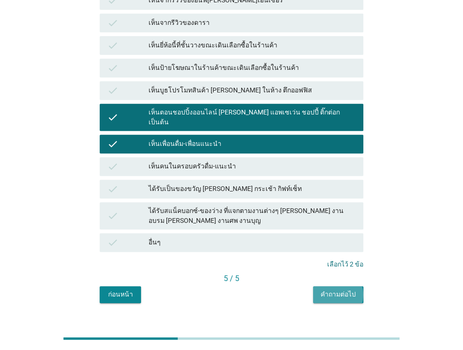
click at [327, 290] on div "คำถามต่อไป" at bounding box center [337, 295] width 35 height 10
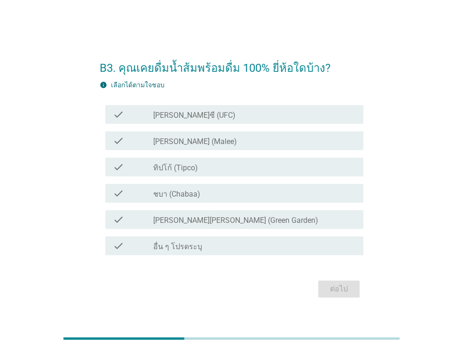
click at [164, 194] on label "ชบา (Chabaa)" at bounding box center [176, 194] width 47 height 9
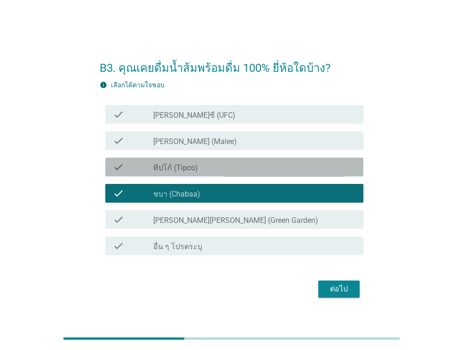
click at [173, 168] on label "ทิปโก้ (Tipco)" at bounding box center [175, 167] width 45 height 9
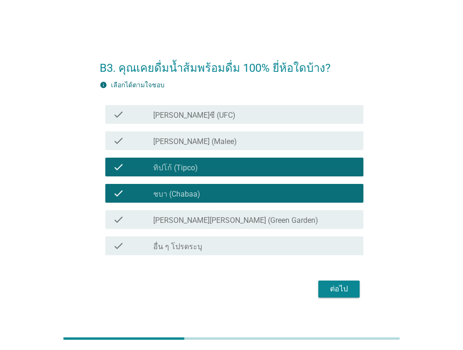
click at [174, 139] on label "[PERSON_NAME] (Malee)" at bounding box center [195, 141] width 84 height 9
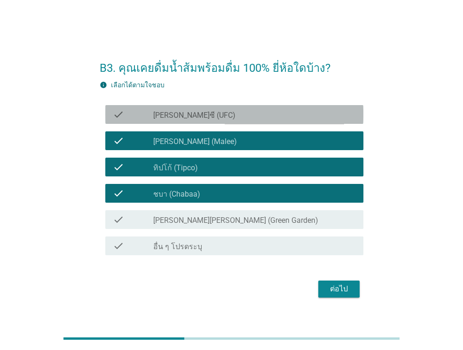
click at [178, 119] on label "[PERSON_NAME]ซี (UFC)" at bounding box center [194, 115] width 82 height 9
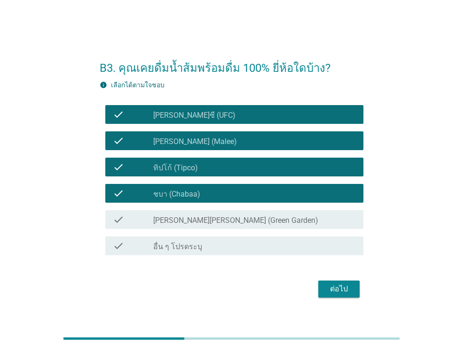
click at [333, 284] on div "ต่อไป" at bounding box center [338, 289] width 26 height 11
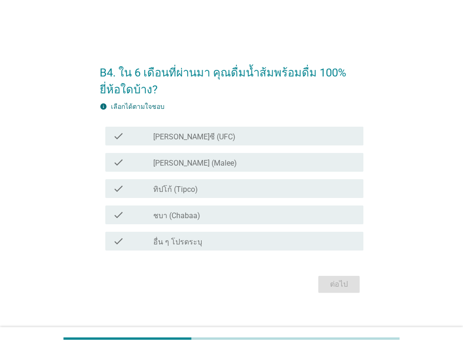
click at [171, 210] on div "check_box ชบา (Chabaa)" at bounding box center [254, 214] width 202 height 11
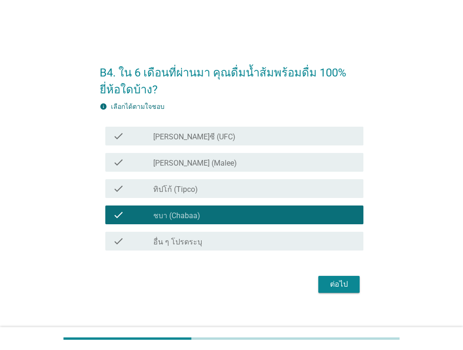
click at [177, 185] on label "ทิปโก้ (Tipco)" at bounding box center [175, 189] width 45 height 9
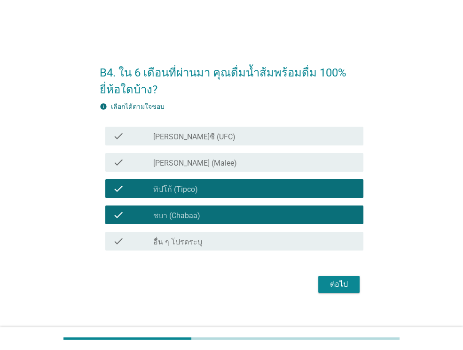
click at [182, 171] on div "check check_box [PERSON_NAME] (Malee)" at bounding box center [231, 162] width 263 height 26
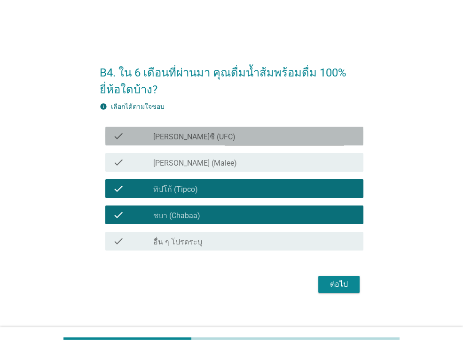
click at [186, 132] on label "[PERSON_NAME]ซี (UFC)" at bounding box center [194, 136] width 82 height 9
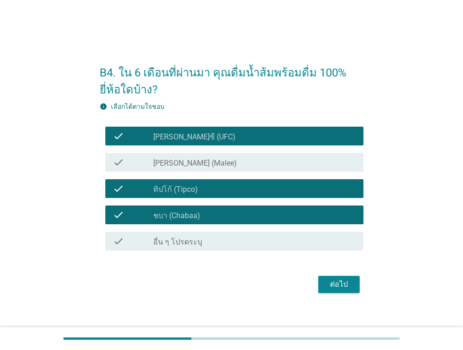
click at [185, 169] on div "check check_box [PERSON_NAME] (Malee)" at bounding box center [234, 162] width 258 height 19
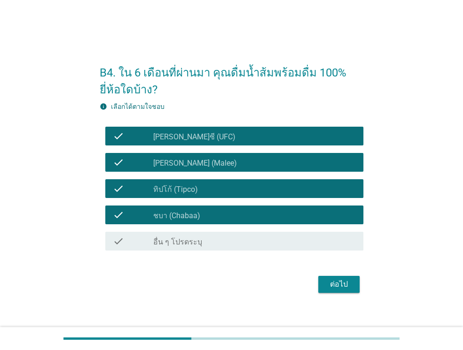
click at [342, 288] on div "ต่อไป" at bounding box center [338, 284] width 26 height 11
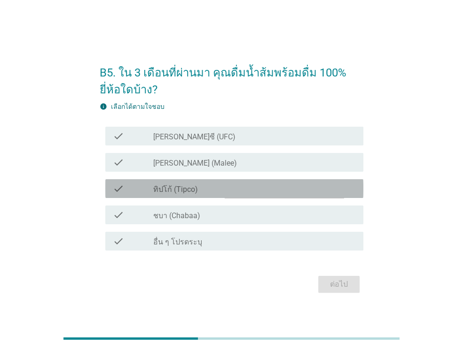
click at [186, 189] on label "ทิปโก้ (Tipco)" at bounding box center [175, 189] width 45 height 9
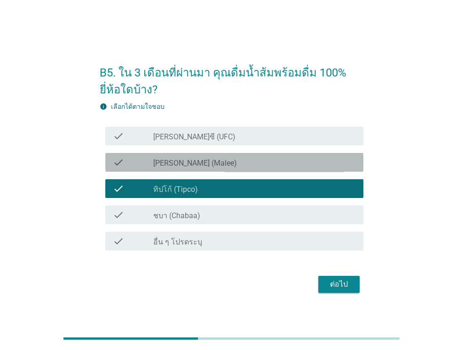
click at [193, 162] on label "[PERSON_NAME] (Malee)" at bounding box center [195, 163] width 84 height 9
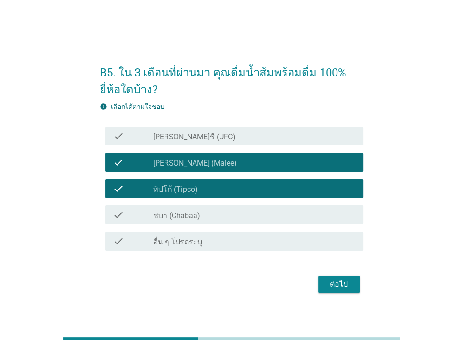
click at [203, 131] on div "check_box_outline_blank [PERSON_NAME]ซี (UFC)" at bounding box center [254, 136] width 202 height 11
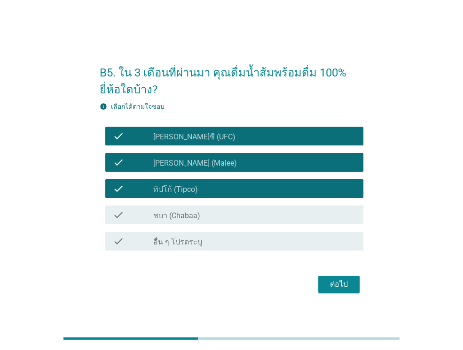
click at [332, 278] on button "ต่อไป" at bounding box center [338, 284] width 41 height 17
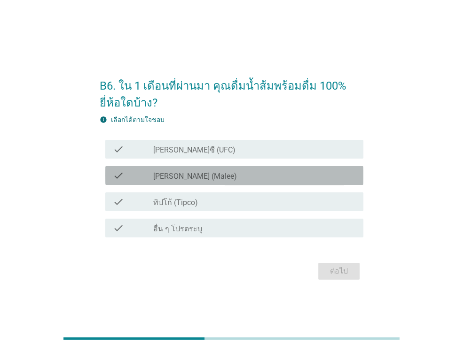
click at [176, 179] on label "[PERSON_NAME] (Malee)" at bounding box center [195, 176] width 84 height 9
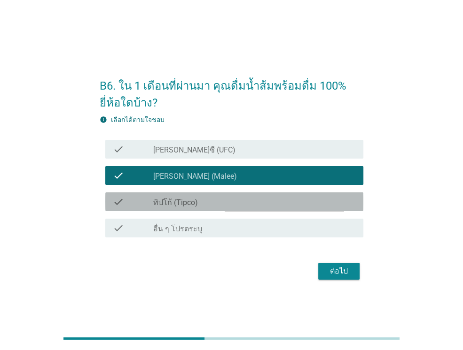
click at [183, 198] on label "ทิปโก้ (Tipco)" at bounding box center [175, 202] width 45 height 9
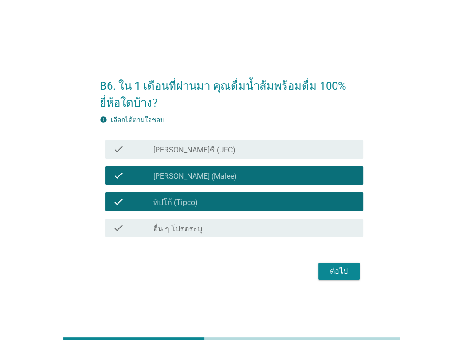
click at [338, 269] on div "ต่อไป" at bounding box center [338, 271] width 26 height 11
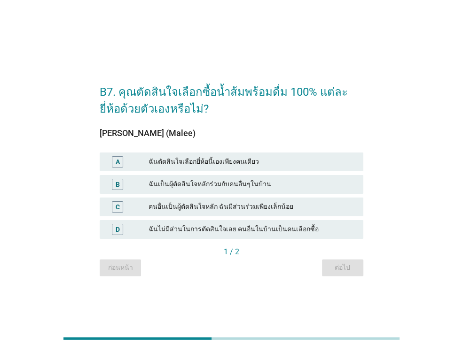
click at [242, 164] on div "ฉันตัดสินใจเลือกยี่ห้อนี้เองเพียงคนเดียว" at bounding box center [251, 161] width 207 height 11
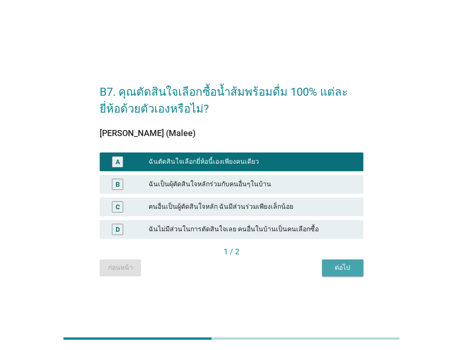
click at [344, 267] on div "ต่อไป" at bounding box center [342, 268] width 26 height 10
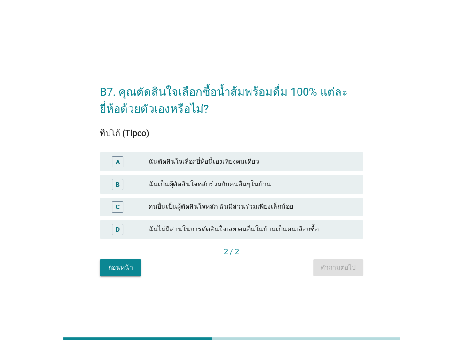
click at [243, 160] on div "ฉันตัดสินใจเลือกยี่ห้อนี้เองเพียงคนเดียว" at bounding box center [251, 161] width 207 height 11
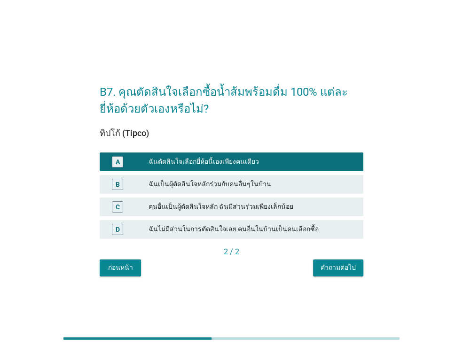
click at [342, 269] on div "คำถามต่อไป" at bounding box center [337, 268] width 35 height 10
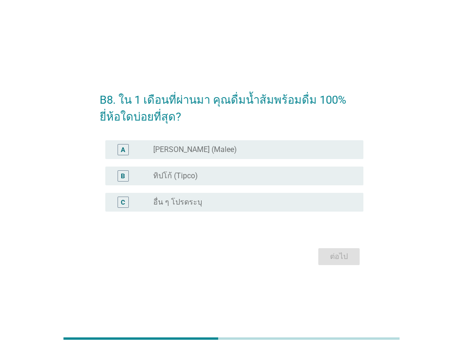
click at [210, 156] on div "A radio_button_unchecked [PERSON_NAME] (Malee)" at bounding box center [234, 149] width 258 height 19
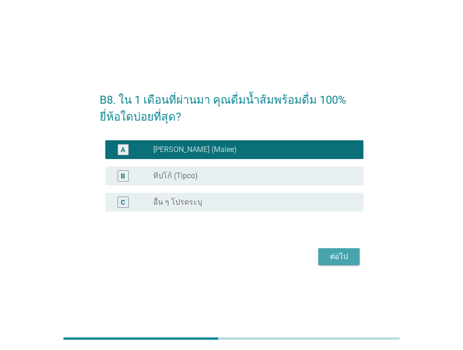
click at [347, 260] on div "ต่อไป" at bounding box center [338, 256] width 26 height 11
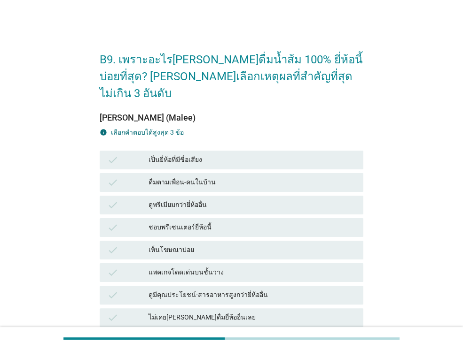
click at [188, 154] on div "เป็นยี่ห้อที่มีชื่อเสียง" at bounding box center [251, 159] width 207 height 11
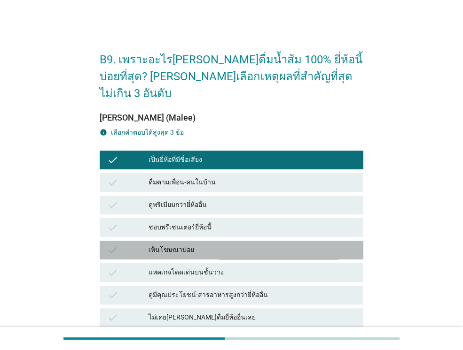
click at [187, 245] on div "เห็นโฆษณาบ่อย" at bounding box center [251, 250] width 207 height 11
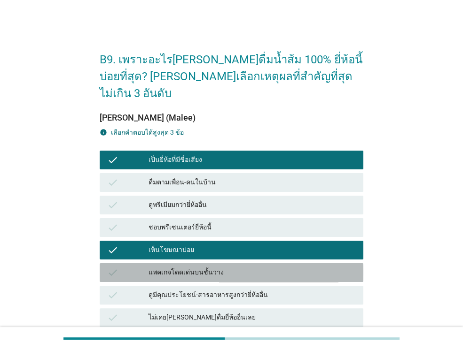
click at [192, 267] on div "แพคเกจโดดเด่นบนชั้นวาง" at bounding box center [251, 272] width 207 height 11
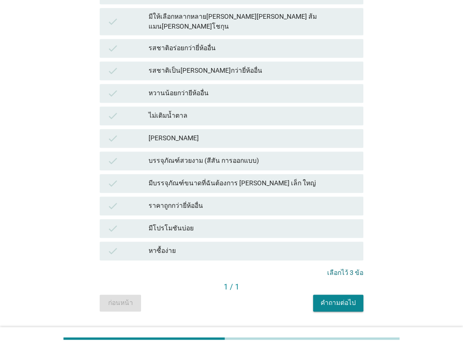
scroll to position [346, 0]
click at [340, 298] on div "คำถามต่อไป" at bounding box center [337, 303] width 35 height 10
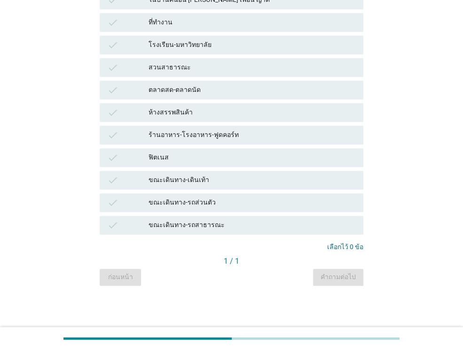
scroll to position [0, 0]
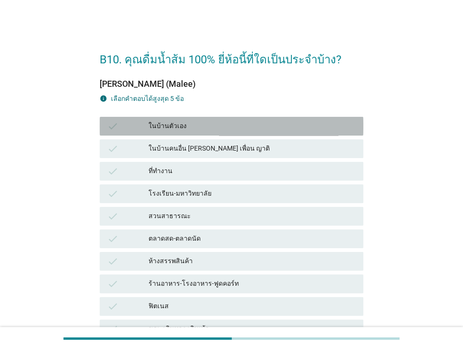
click at [170, 131] on div "ในบ้านตัวเอง" at bounding box center [251, 126] width 207 height 11
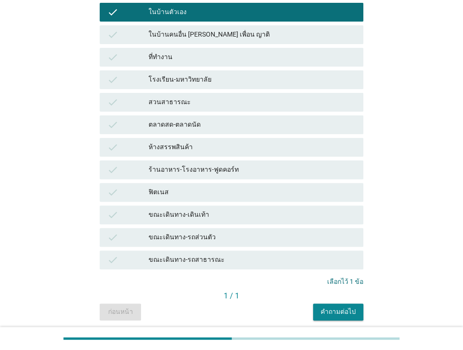
scroll to position [148, 0]
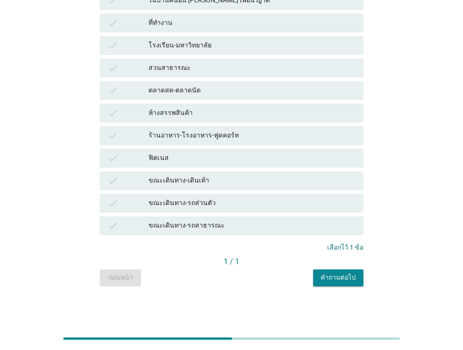
click at [349, 278] on div "คำถามต่อไป" at bounding box center [337, 278] width 35 height 10
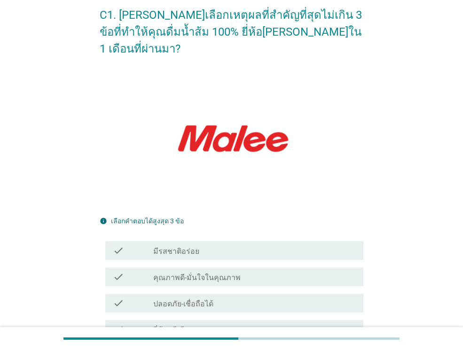
scroll to position [47, 0]
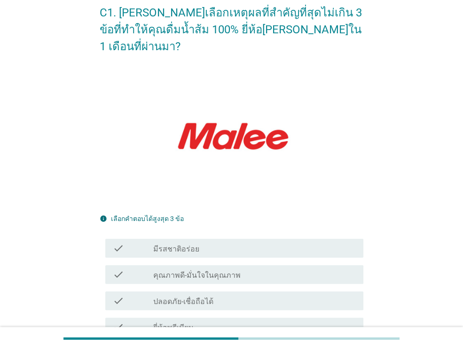
click at [177, 243] on div "check_box_outline_blank มีรสชาติอร่อย" at bounding box center [254, 248] width 202 height 11
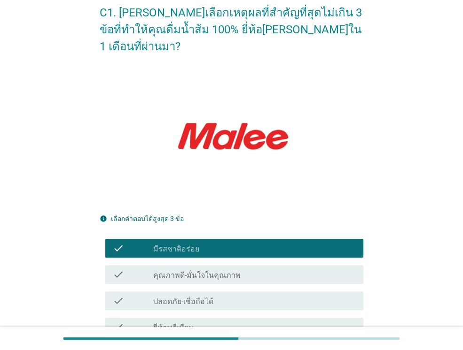
click at [184, 271] on label "คุณภาพดี-มั่นใจในคุณภาพ" at bounding box center [196, 275] width 87 height 9
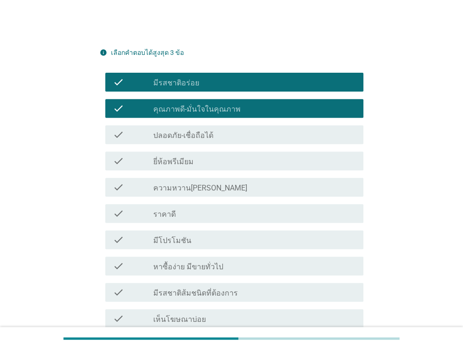
scroll to position [235, 0]
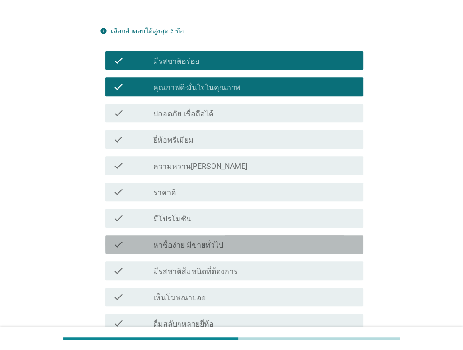
click at [184, 241] on label "หาซื้อง่าย มีขายทั่วไป" at bounding box center [188, 245] width 70 height 9
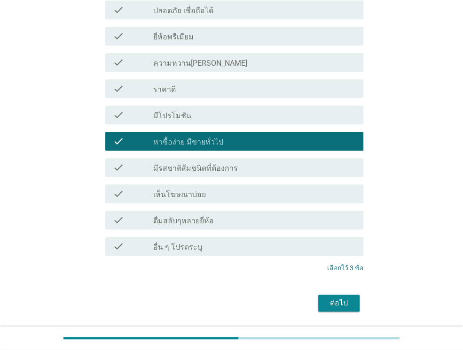
scroll to position [349, 0]
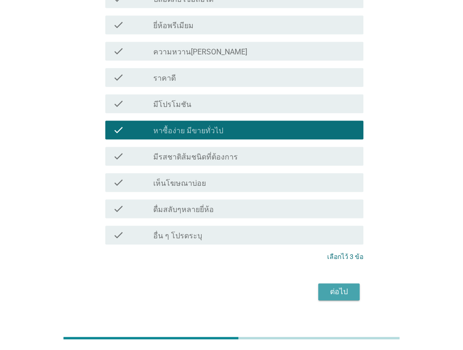
click at [334, 286] on div "ต่อไป" at bounding box center [338, 291] width 26 height 11
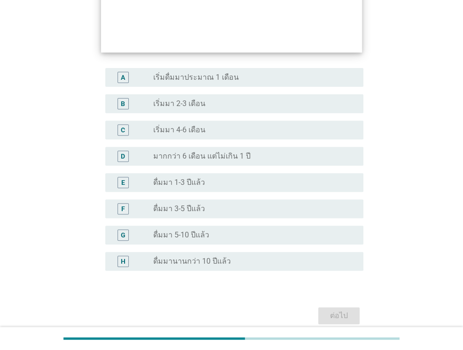
scroll to position [188, 0]
click at [189, 232] on label "ดื่มมา 5-10 ปีแล้ว" at bounding box center [181, 234] width 56 height 9
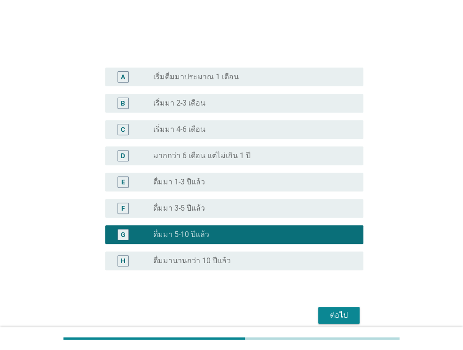
click at [330, 311] on div "ต่อไป" at bounding box center [338, 315] width 26 height 11
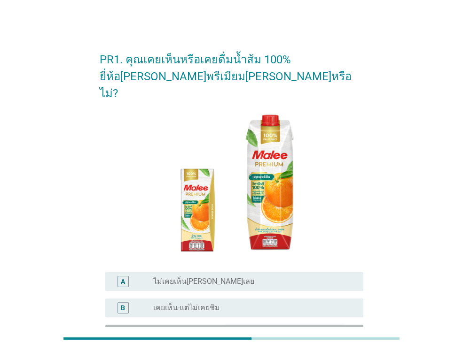
click at [221, 330] on label "เคยเห็น-เคยชิมฟรี แต่ไม่เคยซื้อ" at bounding box center [203, 334] width 100 height 9
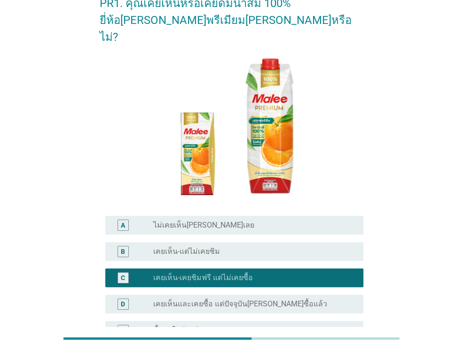
scroll to position [94, 0]
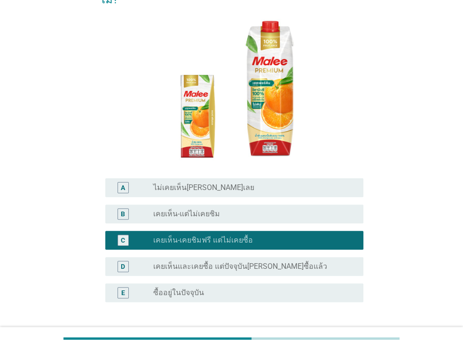
click at [203, 262] on label "เคยเห็นและเคยซื้อ แต่ปัจจุบัน[PERSON_NAME]ซื้อแล้ว" at bounding box center [240, 266] width 174 height 9
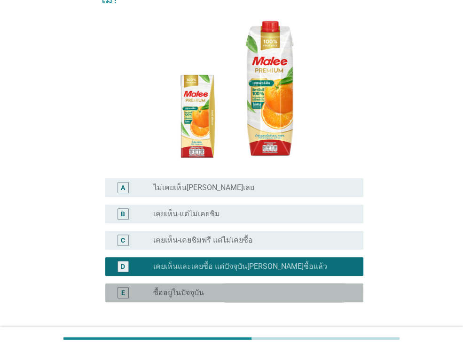
click at [194, 288] on label "ซื้ออยู่ในปัจจุบัน" at bounding box center [178, 292] width 51 height 9
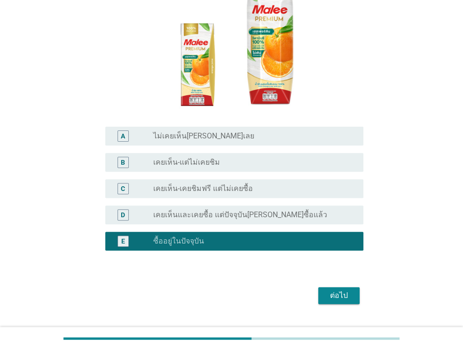
scroll to position [150, 0]
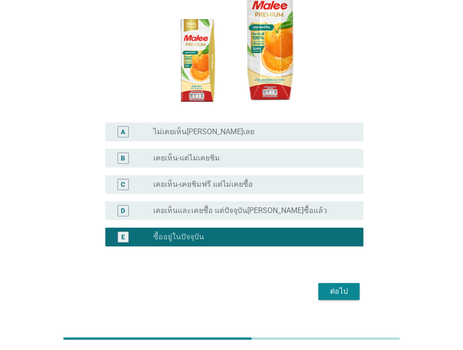
click at [338, 286] on div "ต่อไป" at bounding box center [338, 291] width 26 height 11
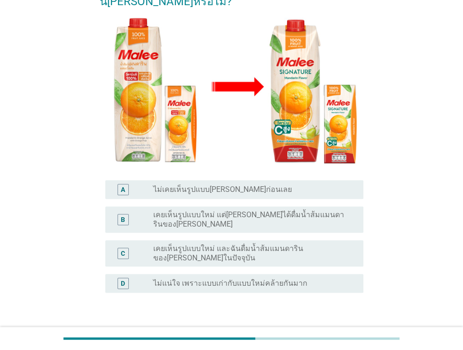
scroll to position [174, 0]
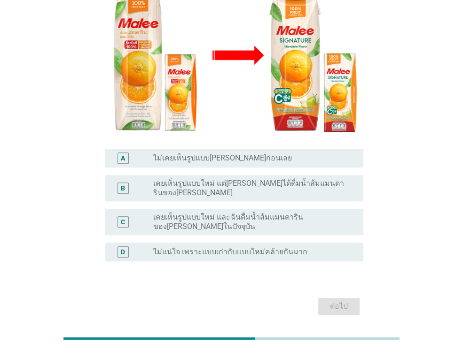
click at [298, 213] on label "เคยเห็นรูปแบบใหม่ และฉันดื่มน้ำส้มแมนดารินของ[PERSON_NAME]ในปัจจุบัน" at bounding box center [250, 222] width 195 height 19
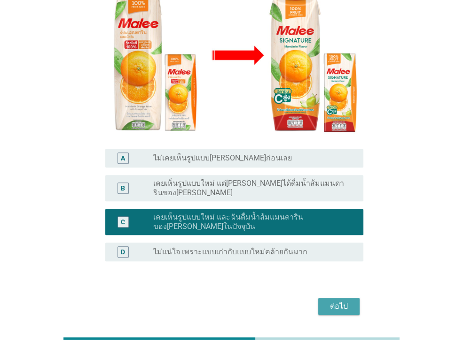
click at [340, 301] on div "ต่อไป" at bounding box center [338, 306] width 26 height 11
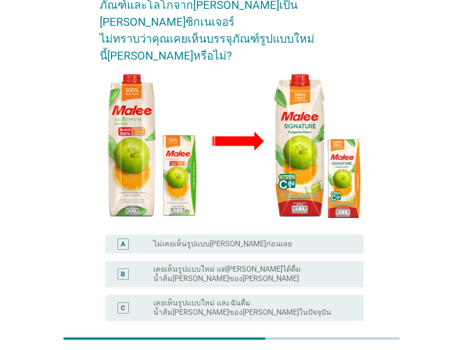
scroll to position [88, 0]
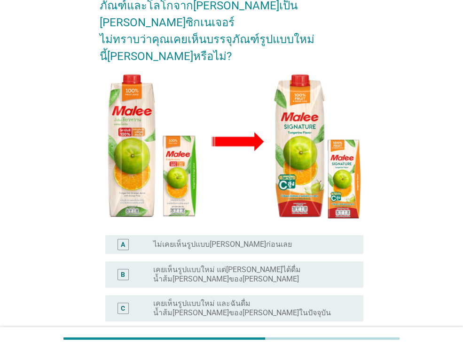
click at [268, 299] on label "เคยเห็นรูปแบบใหม่ และฉันดื่มน้ำส้ม[PERSON_NAME]ของ[PERSON_NAME]ในปัจจุบัน" at bounding box center [250, 308] width 195 height 19
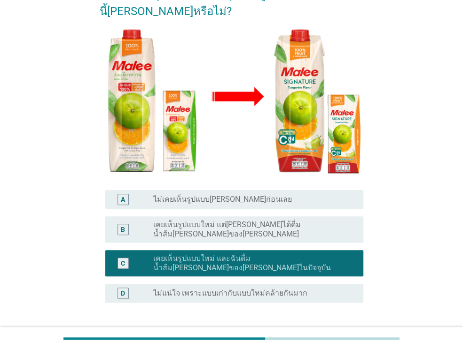
scroll to position [182, 0]
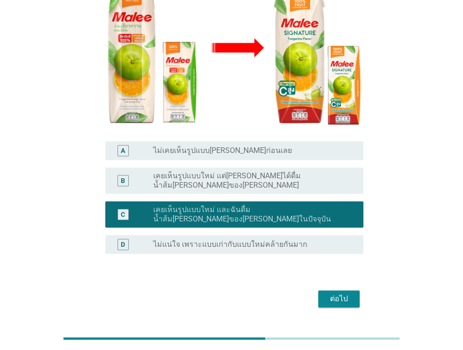
click at [325, 293] on div "ต่อไป" at bounding box center [338, 298] width 26 height 11
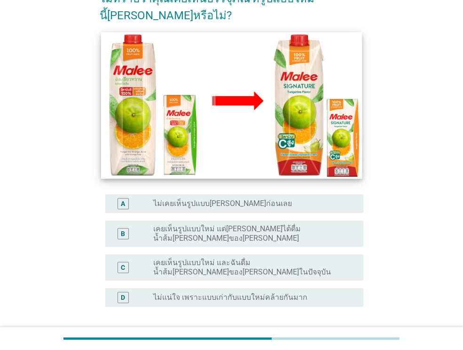
scroll to position [141, 0]
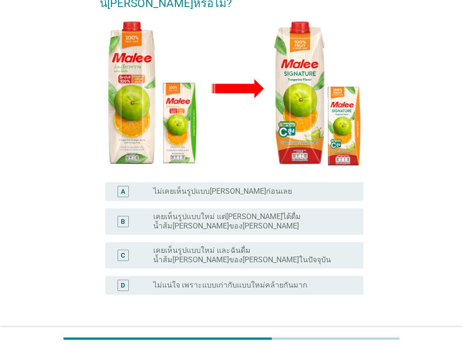
click at [266, 246] on label "เคยเห็นรูปแบบใหม่ และฉันดื่มน้ำส้ม[PERSON_NAME]ของ[PERSON_NAME]ในปัจจุบัน" at bounding box center [250, 255] width 195 height 19
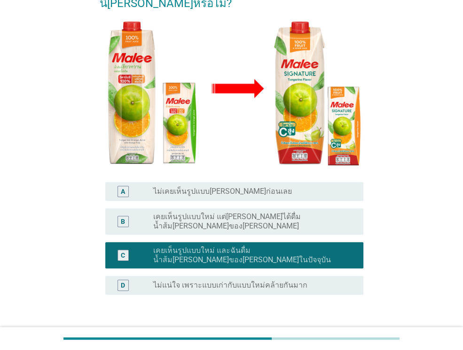
click at [360, 329] on div "ต่อไป" at bounding box center [231, 340] width 263 height 23
click at [350, 334] on div "ต่อไป" at bounding box center [338, 339] width 26 height 11
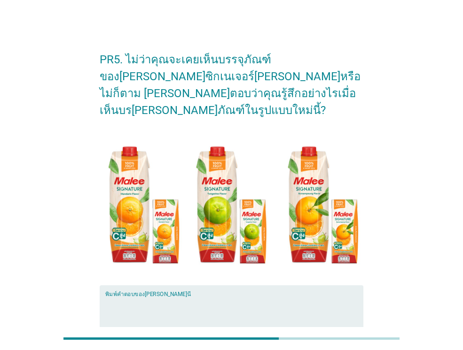
click at [197, 297] on textarea "พิมพ์คำตอบของคุณ ที่นี่" at bounding box center [234, 321] width 258 height 49
type textarea "d"
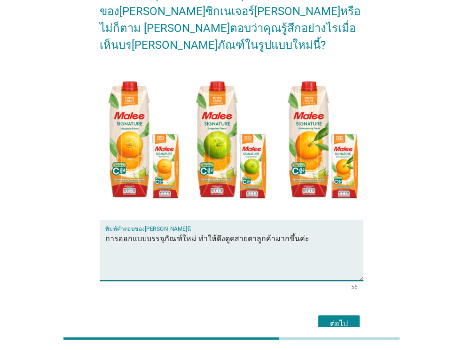
scroll to position [98, 0]
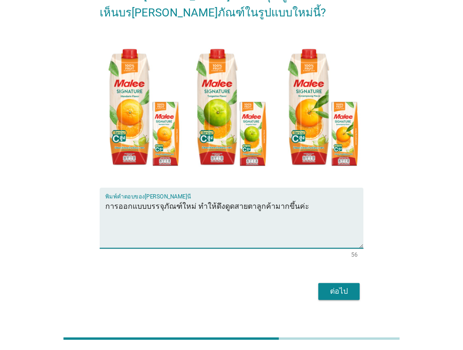
type textarea "การออกแบบบรรจุภัณฑ์ใหม่ ทำให้ดึงดูดสายตาลูกค้ามากขึ้นค่ะ"
click at [331, 286] on div "ต่อไป" at bounding box center [338, 291] width 26 height 11
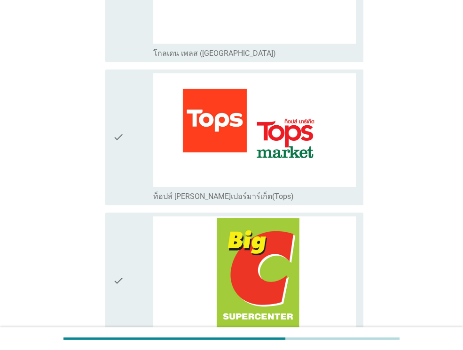
scroll to position [376, 0]
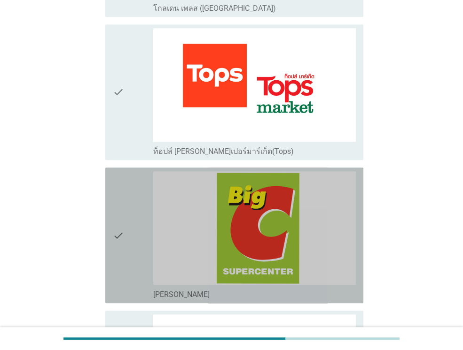
click at [250, 209] on img at bounding box center [254, 228] width 202 height 114
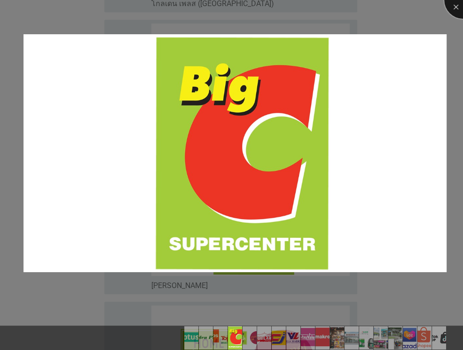
click at [453, 5] on div at bounding box center [463, 0] width 38 height 38
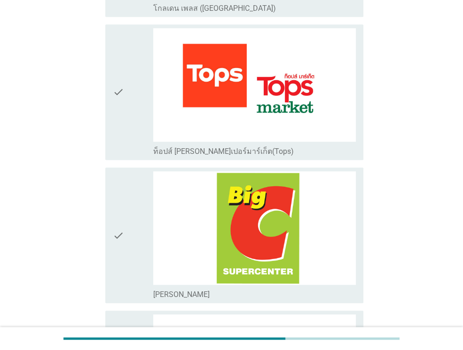
click at [130, 229] on div "check" at bounding box center [133, 235] width 40 height 128
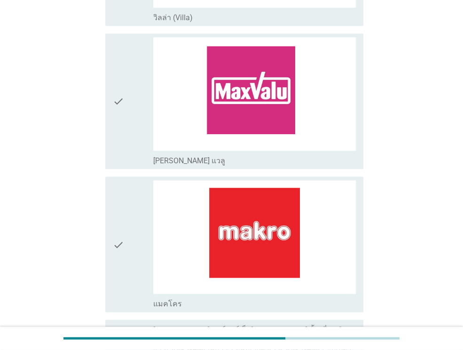
scroll to position [1268, 0]
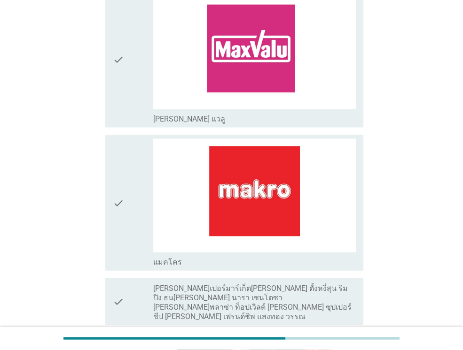
click at [118, 207] on icon "check" at bounding box center [118, 203] width 11 height 128
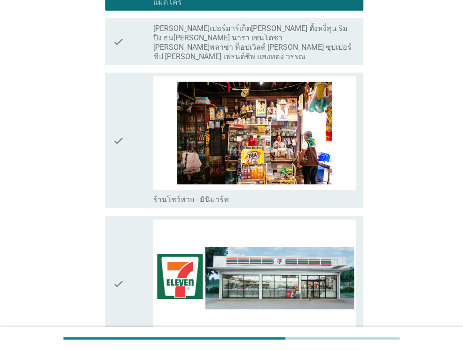
scroll to position [1549, 0]
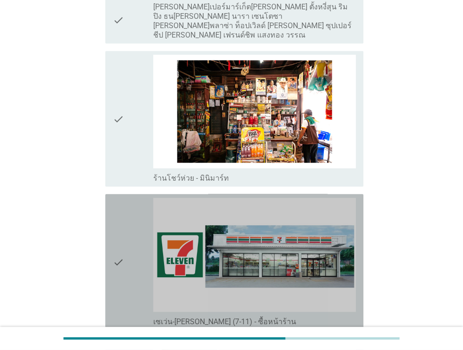
click at [124, 223] on div "check" at bounding box center [133, 262] width 40 height 128
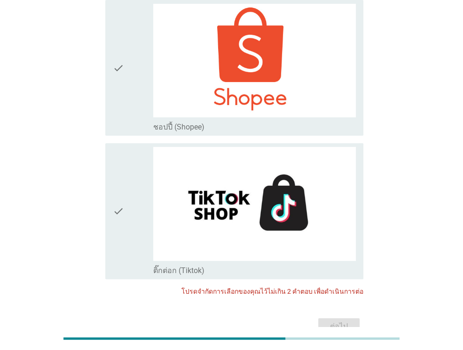
scroll to position [2507, 0]
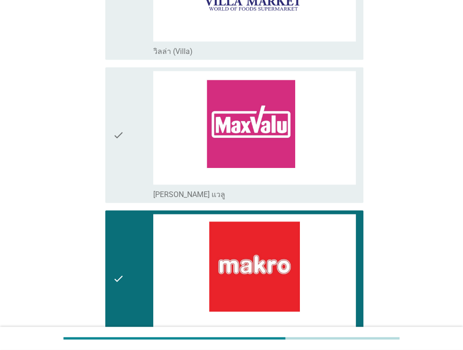
click at [120, 234] on icon "check" at bounding box center [118, 279] width 11 height 128
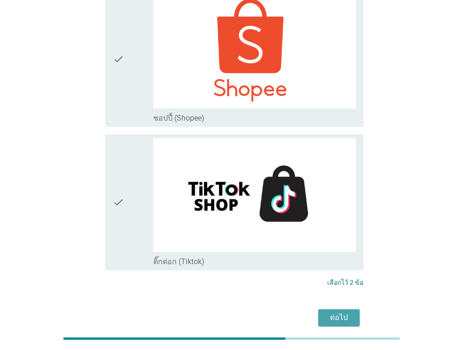
click at [347, 312] on div "ต่อไป" at bounding box center [338, 317] width 26 height 11
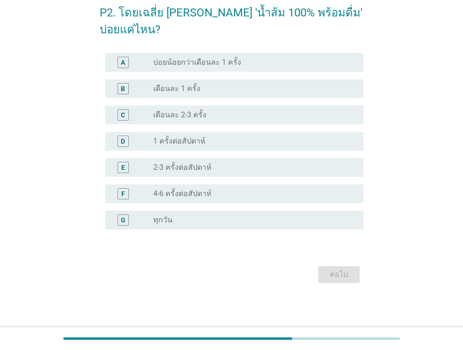
scroll to position [0, 0]
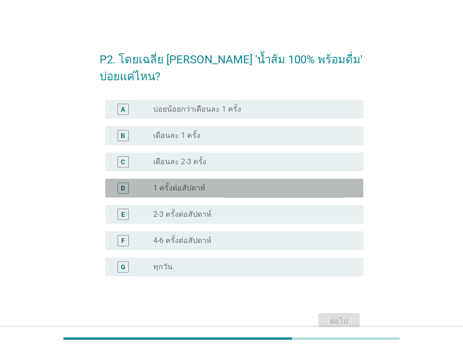
click at [163, 190] on label "1 ครั้งต่อสัปดาห์" at bounding box center [179, 188] width 52 height 9
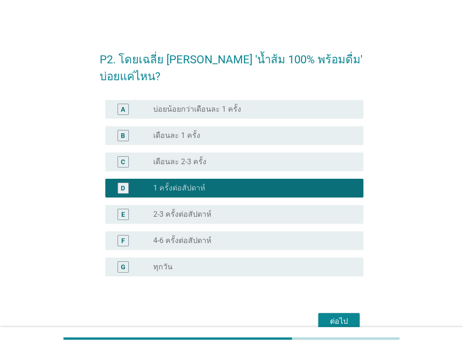
click at [152, 213] on div "E" at bounding box center [133, 214] width 40 height 11
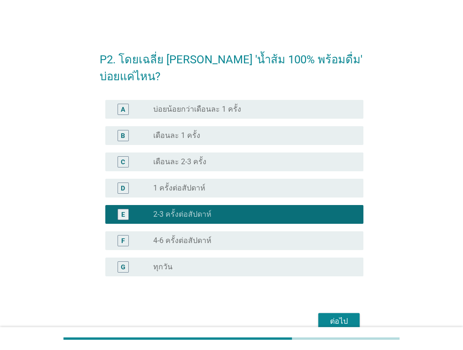
click at [144, 153] on div "C radio_button_unchecked เดือนละ 2-3 ครั้ง" at bounding box center [234, 162] width 258 height 19
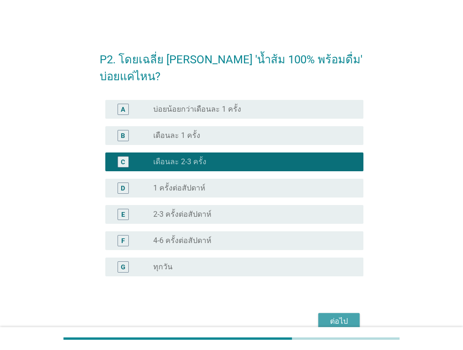
click at [338, 318] on div "ต่อไป" at bounding box center [338, 321] width 26 height 11
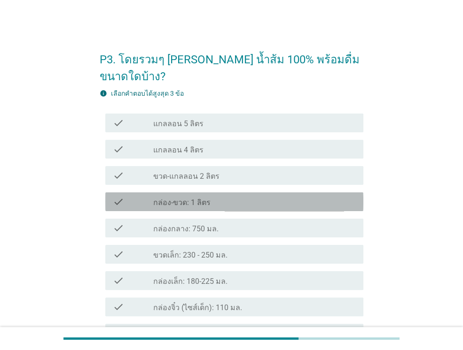
click at [141, 196] on div "check" at bounding box center [133, 201] width 40 height 11
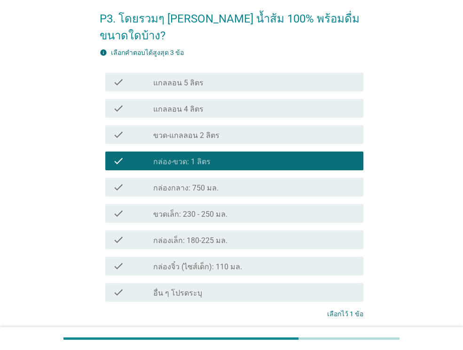
scroll to position [98, 0]
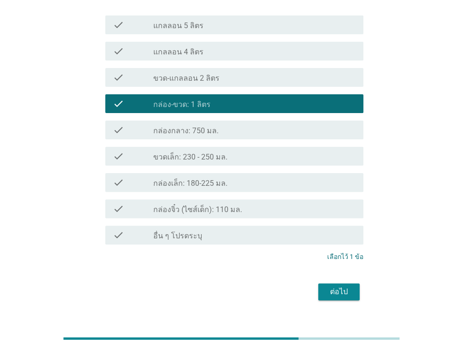
click at [342, 286] on div "ต่อไป" at bounding box center [338, 291] width 26 height 11
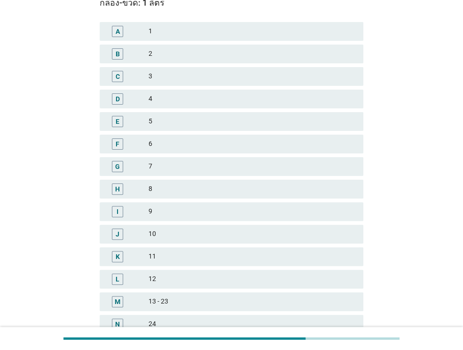
scroll to position [0, 0]
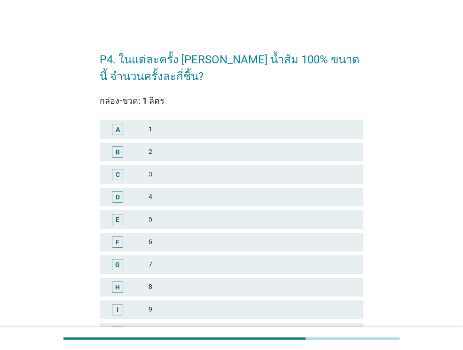
click at [152, 135] on div "1" at bounding box center [251, 129] width 207 height 11
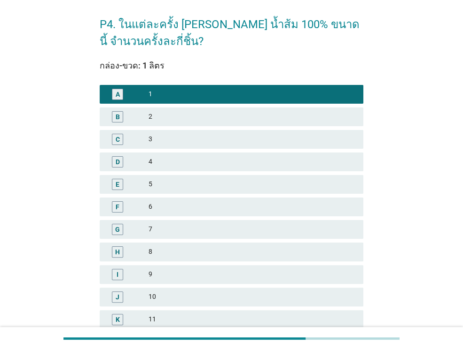
scroll to position [188, 0]
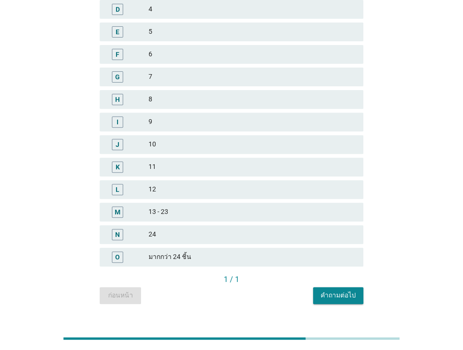
click at [342, 294] on div "คำถามต่อไป" at bounding box center [337, 296] width 35 height 10
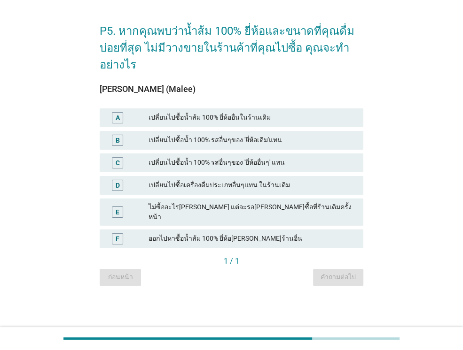
scroll to position [0, 0]
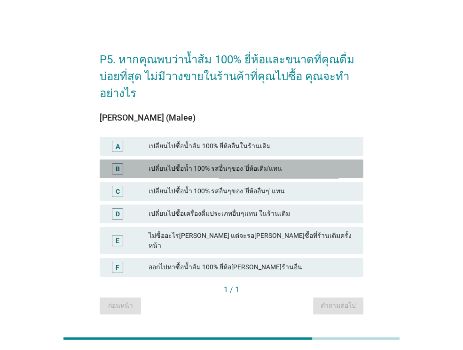
click at [242, 166] on div "เปลี่ยนไปซื้อน้ำ 100% รสอื่นๆของ 'ยี่ห้อเดิม'แทน" at bounding box center [251, 168] width 207 height 11
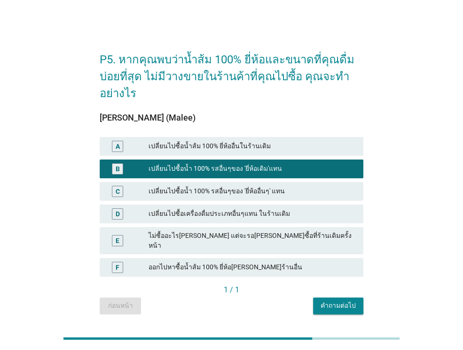
click at [342, 301] on div "คำถามต่อไป" at bounding box center [337, 306] width 35 height 10
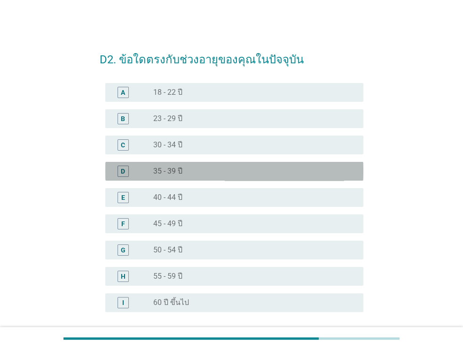
click at [188, 168] on div "radio_button_unchecked 35 - 39 ปี" at bounding box center [250, 171] width 195 height 9
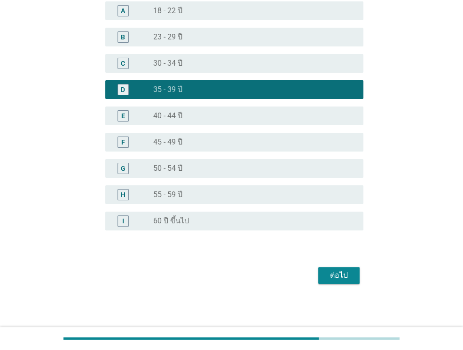
scroll to position [83, 0]
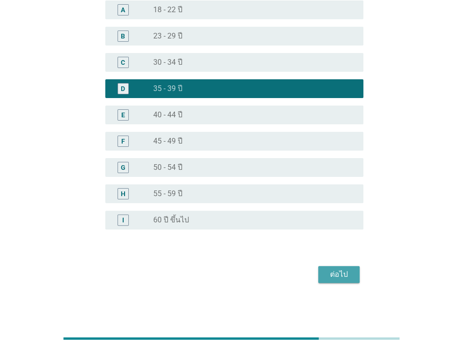
click at [344, 277] on div "ต่อไป" at bounding box center [338, 274] width 26 height 11
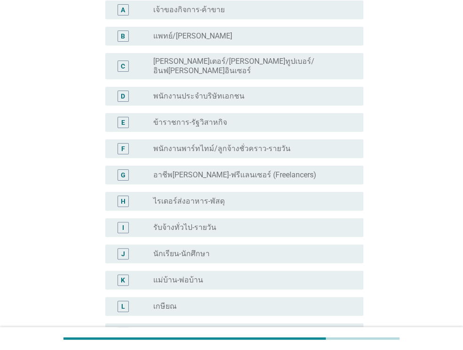
scroll to position [0, 0]
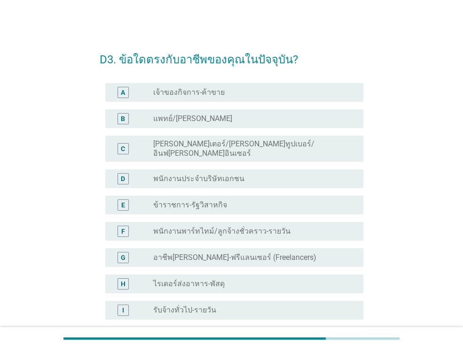
click at [203, 89] on label "เจ้าของกิจการ-ค้าขาย" at bounding box center [188, 92] width 71 height 9
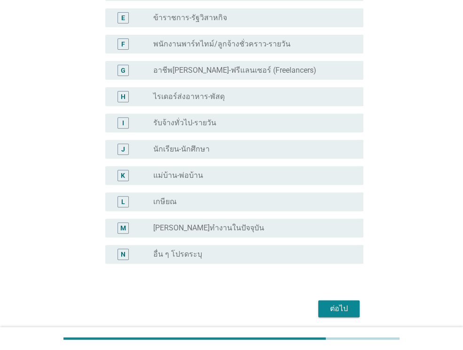
scroll to position [188, 0]
click at [347, 303] on div "ต่อไป" at bounding box center [338, 308] width 26 height 11
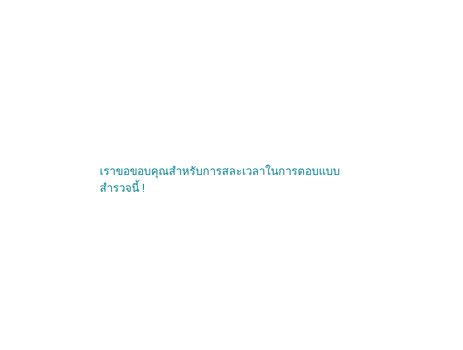
scroll to position [0, 0]
